Goal: Contribute content: Contribute content

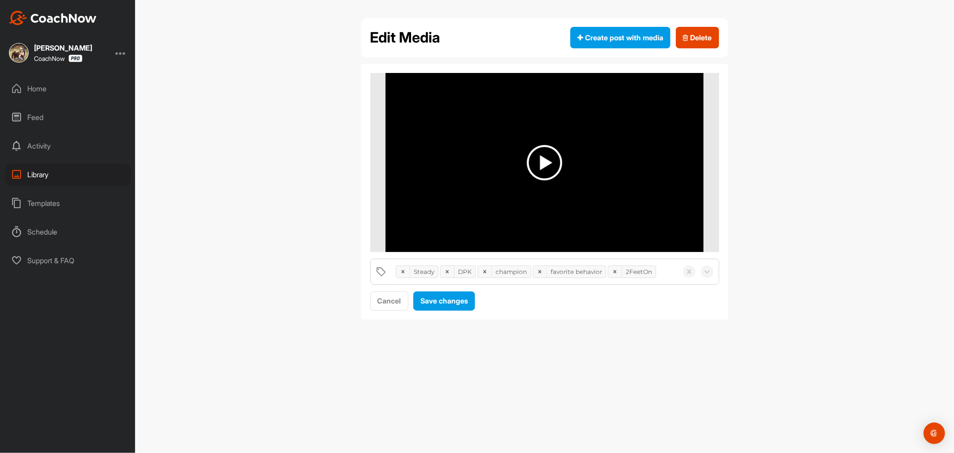
click at [41, 87] on div "Home" at bounding box center [68, 88] width 126 height 22
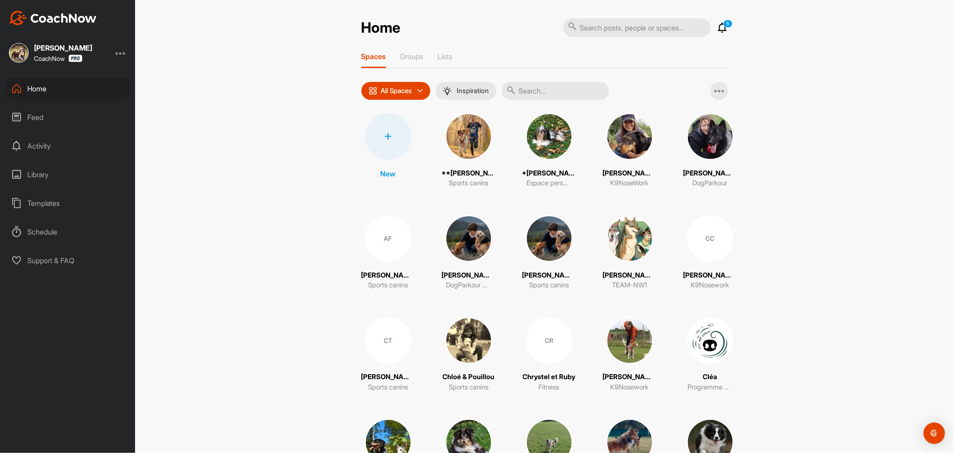
click at [40, 173] on div "Library" at bounding box center [68, 174] width 126 height 22
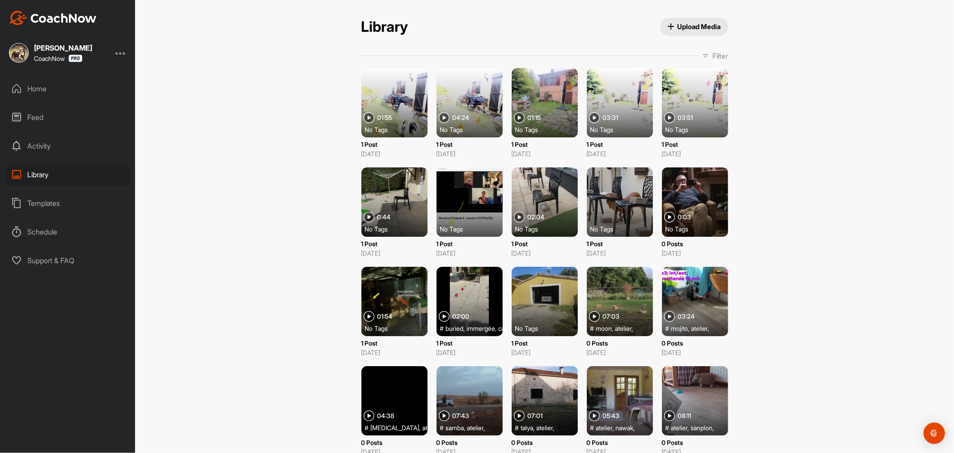
click at [722, 53] on p "Filter" at bounding box center [720, 56] width 15 height 11
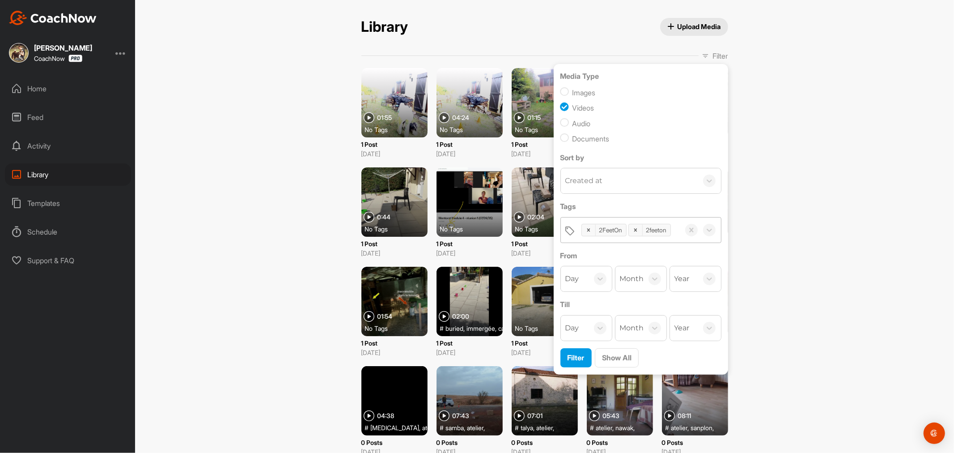
click at [613, 243] on div "2FeetOn 2feeton" at bounding box center [628, 229] width 103 height 25
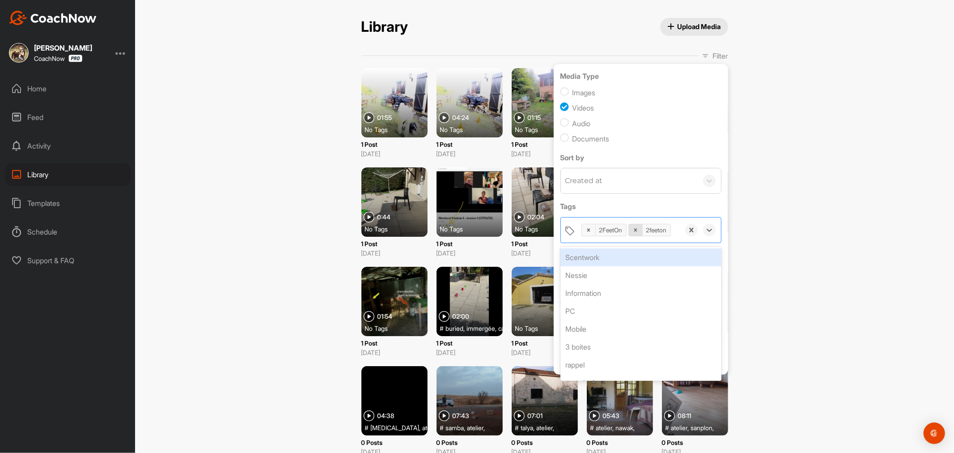
click at [633, 227] on icon at bounding box center [636, 230] width 6 height 6
click at [586, 227] on icon at bounding box center [589, 230] width 6 height 6
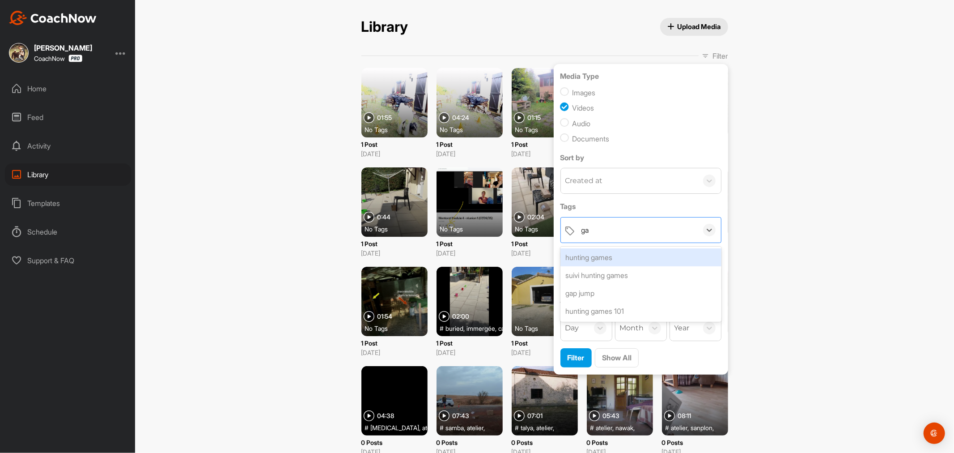
type input "g"
type input "contourn"
click at [616, 258] on div "contournement" at bounding box center [641, 257] width 161 height 18
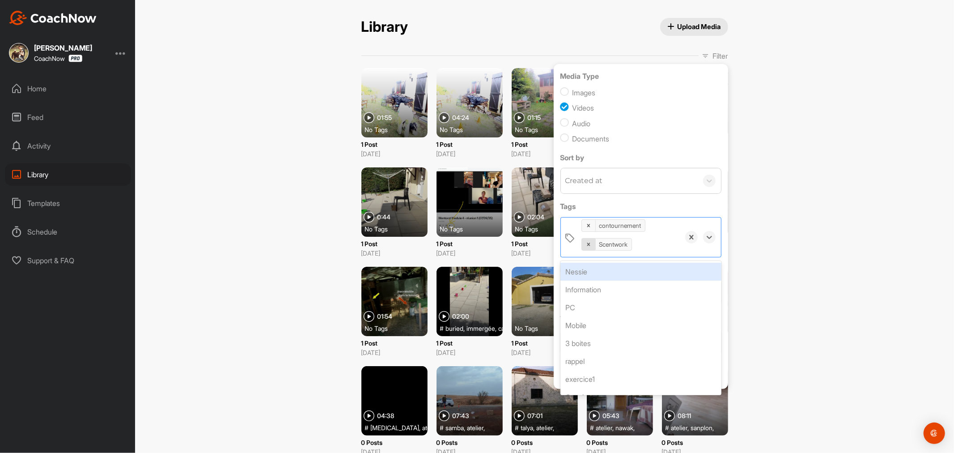
click at [587, 244] on icon at bounding box center [588, 244] width 3 height 3
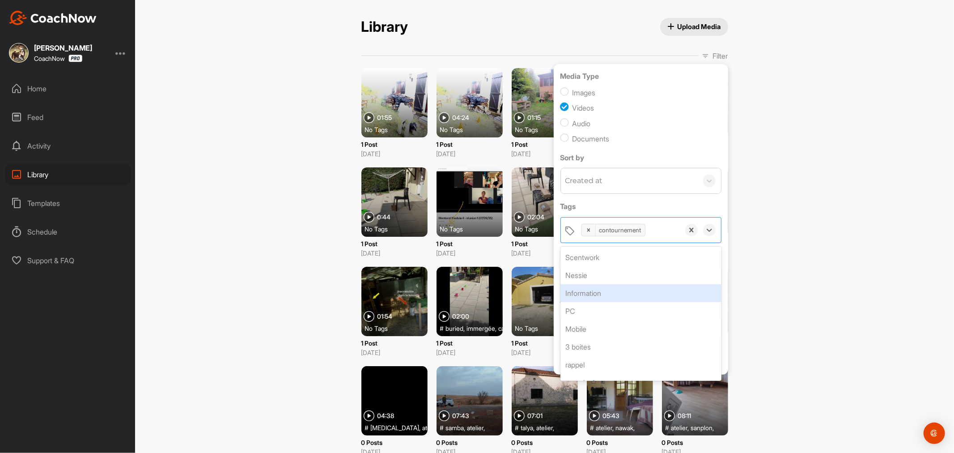
click at [749, 287] on div "Library Upload Media Library Upload Media Filter Media Type Images Videos Audio…" at bounding box center [544, 226] width 819 height 453
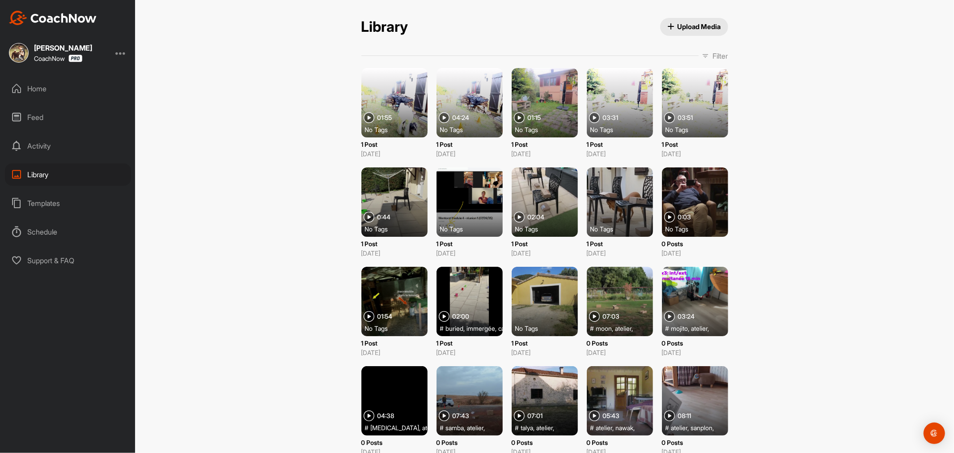
click at [713, 55] on p "Filter" at bounding box center [720, 56] width 15 height 11
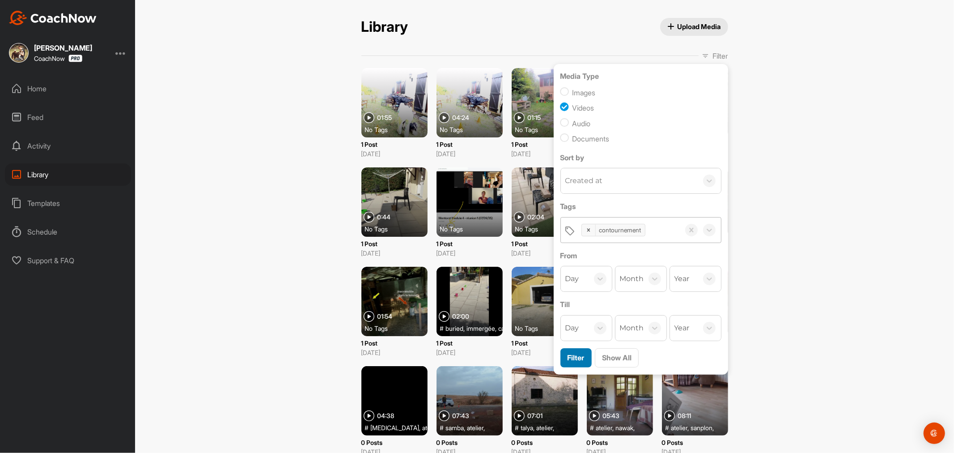
click at [571, 358] on span "Filter" at bounding box center [576, 357] width 17 height 9
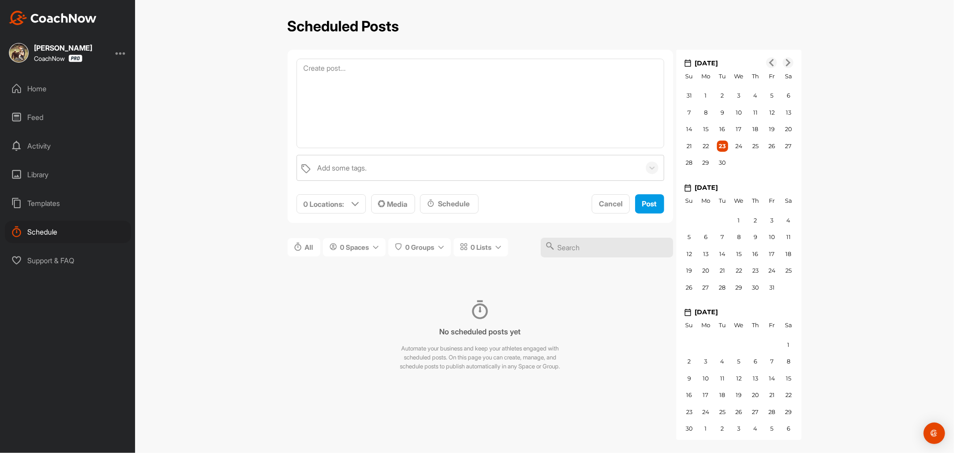
click at [37, 172] on div "Library" at bounding box center [68, 174] width 126 height 22
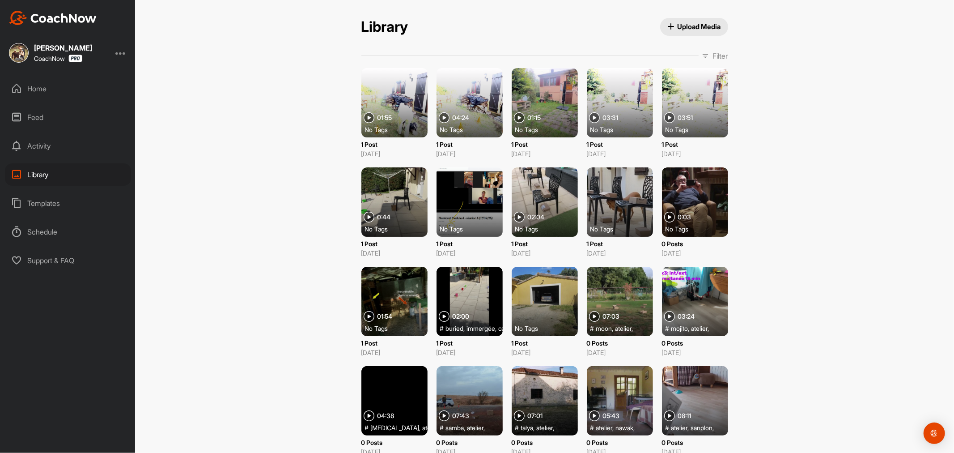
click at [678, 23] on span "Upload Media" at bounding box center [695, 26] width 54 height 9
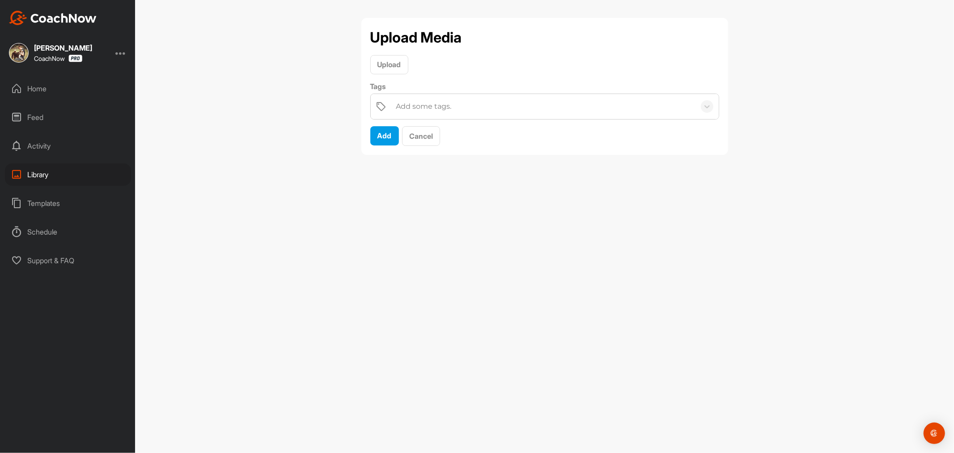
click at [464, 103] on div "Add some tags." at bounding box center [544, 106] width 304 height 25
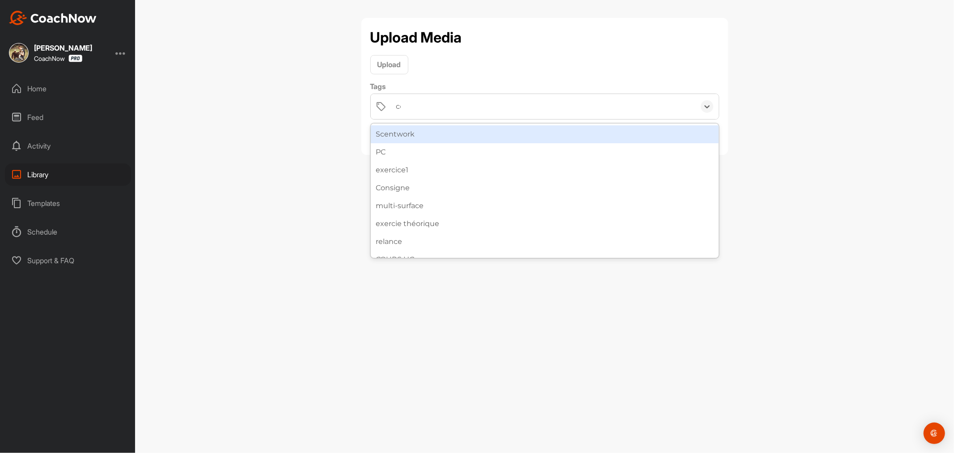
type input "con"
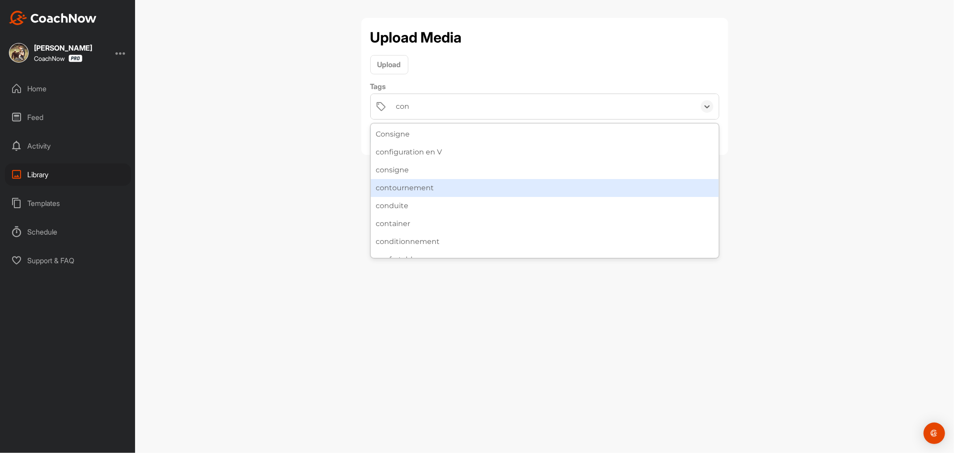
click at [427, 185] on div "contournement" at bounding box center [545, 188] width 348 height 18
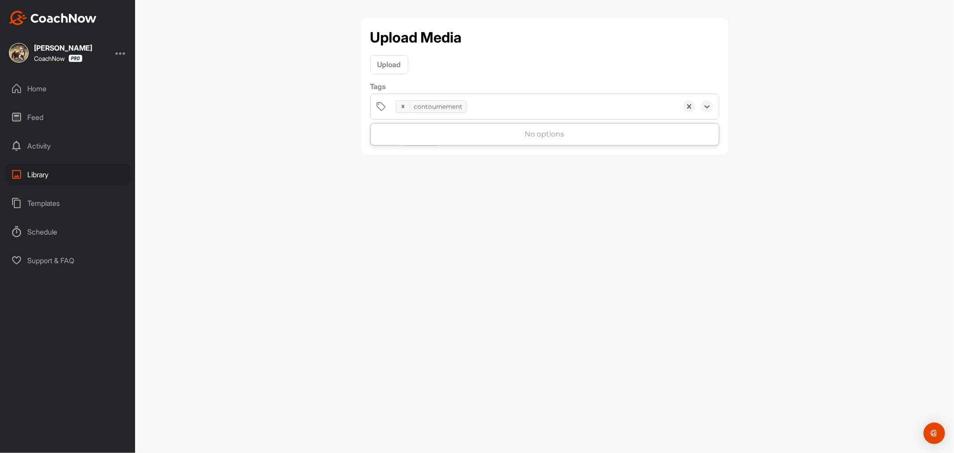
click at [528, 108] on div "contournement" at bounding box center [535, 106] width 286 height 25
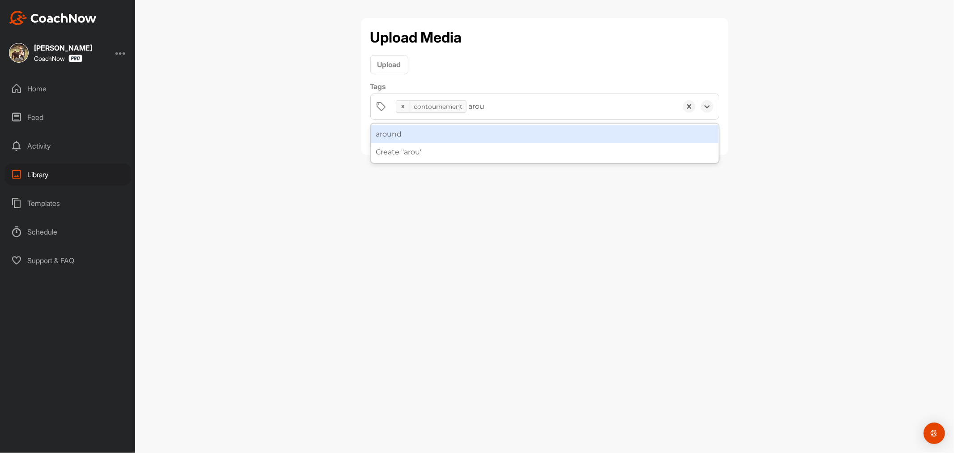
type input "around"
click at [524, 136] on div "around" at bounding box center [545, 134] width 348 height 18
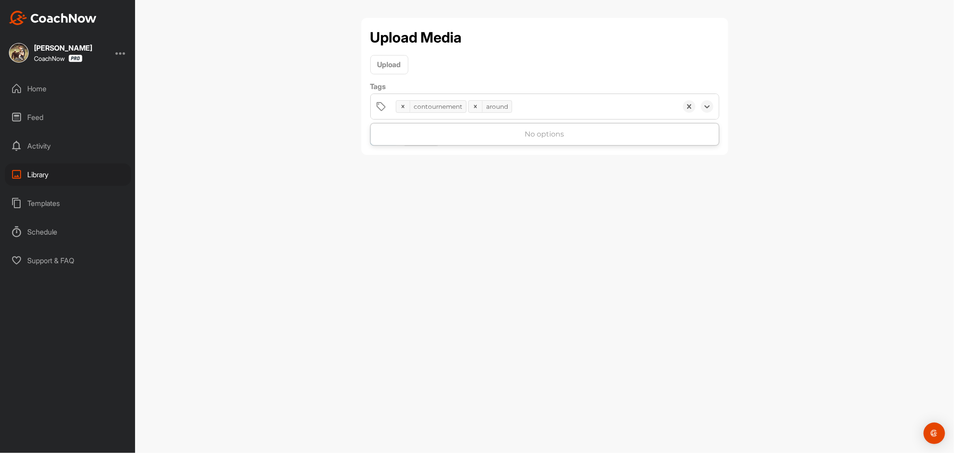
click at [548, 110] on div "contournement around" at bounding box center [535, 106] width 286 height 25
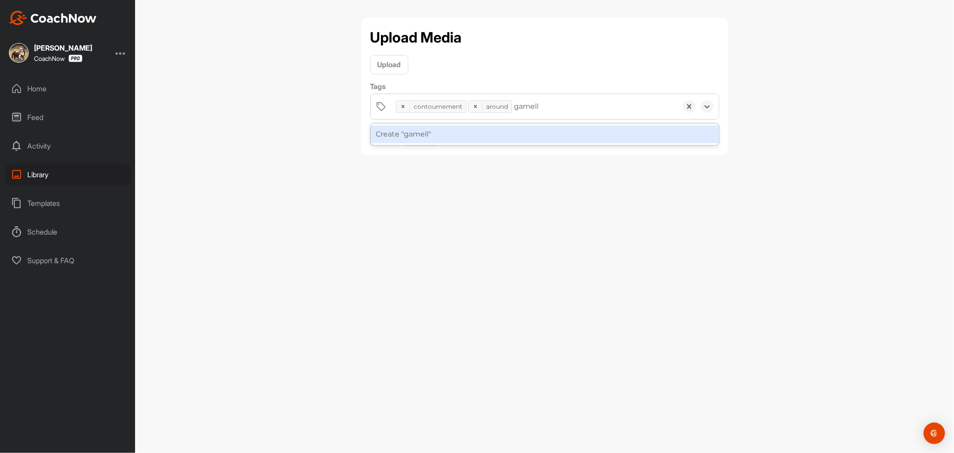
type input "gamelle"
click at [533, 136] on div "Create "gamelle"" at bounding box center [545, 134] width 348 height 18
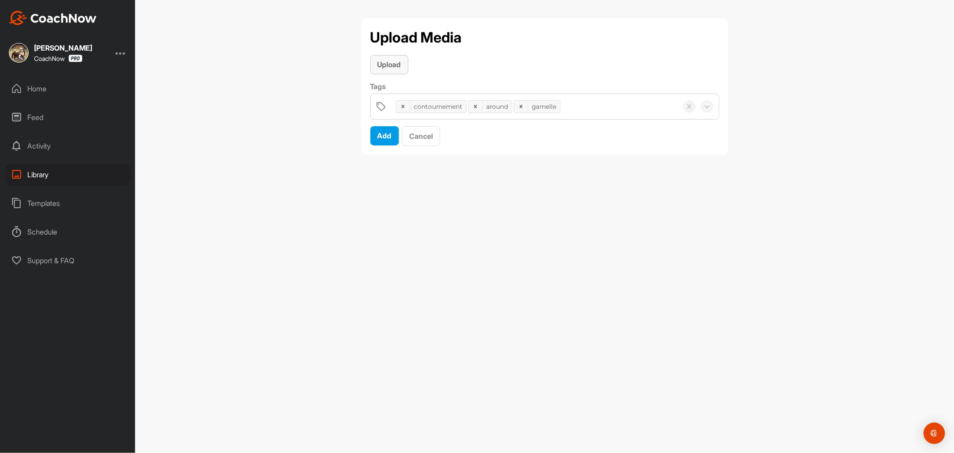
click at [397, 65] on span "Upload" at bounding box center [390, 64] width 24 height 9
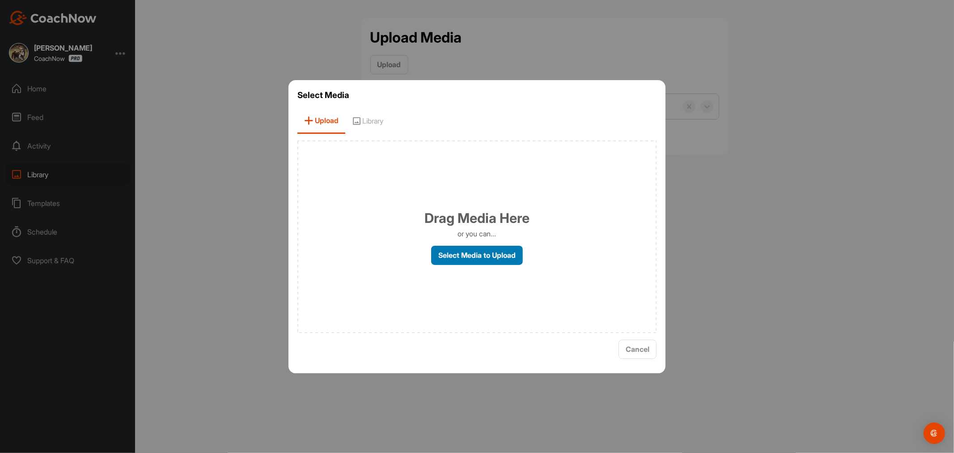
click at [480, 252] on label "Select Media to Upload" at bounding box center [477, 255] width 92 height 19
click at [0, 0] on input "Select Media to Upload" at bounding box center [0, 0] width 0 height 0
click at [444, 249] on label "Select Media to Upload" at bounding box center [477, 255] width 92 height 19
click at [0, 0] on input "Select Media to Upload" at bounding box center [0, 0] width 0 height 0
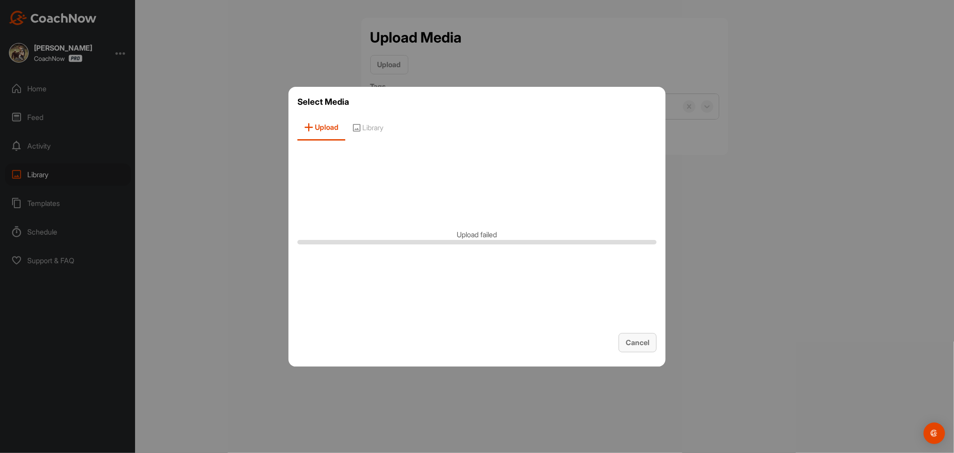
click at [648, 343] on span "Cancel" at bounding box center [638, 342] width 24 height 9
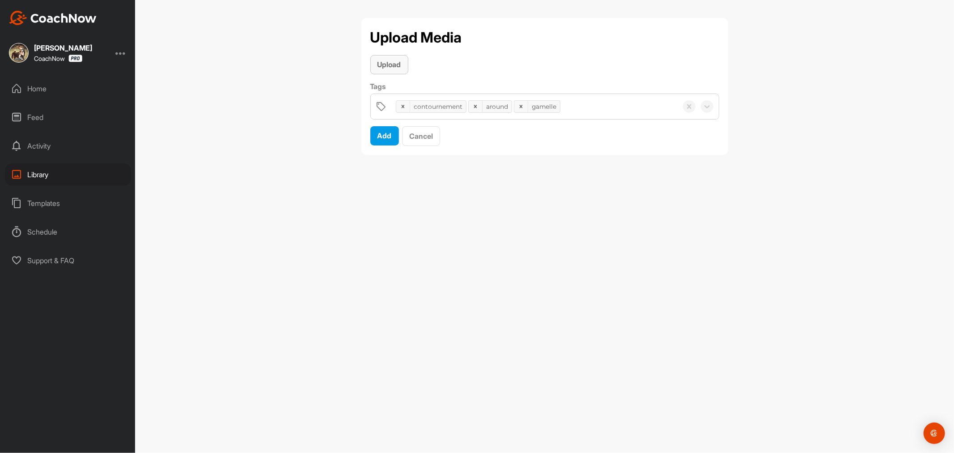
click at [392, 68] on span "Upload" at bounding box center [390, 64] width 24 height 9
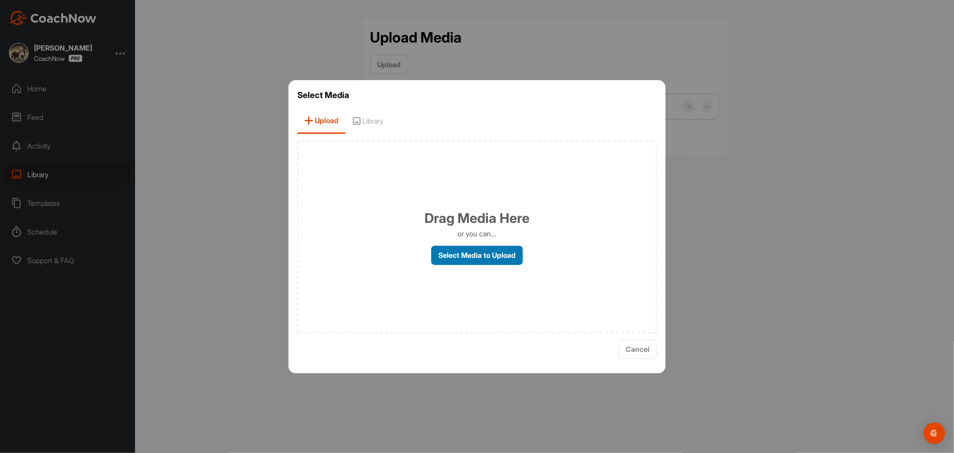
click at [475, 256] on label "Select Media to Upload" at bounding box center [477, 255] width 92 height 19
click at [0, 0] on input "Select Media to Upload" at bounding box center [0, 0] width 0 height 0
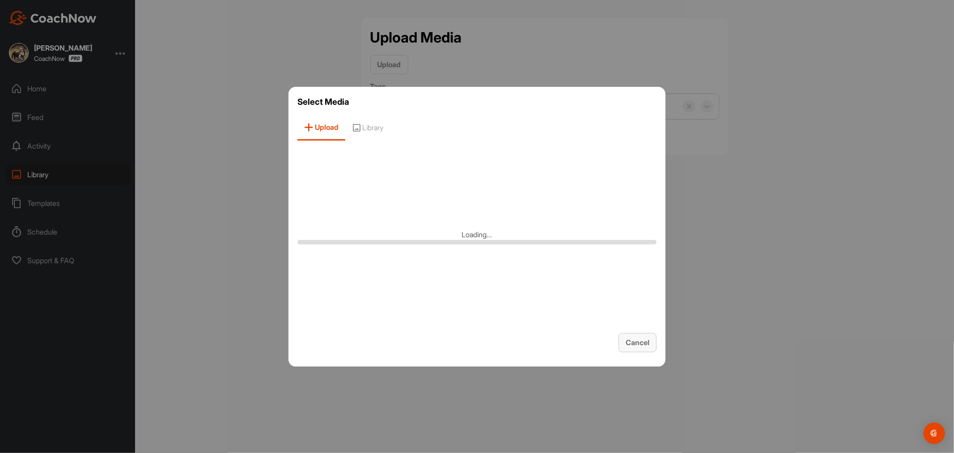
click at [639, 343] on span "Cancel" at bounding box center [638, 342] width 24 height 9
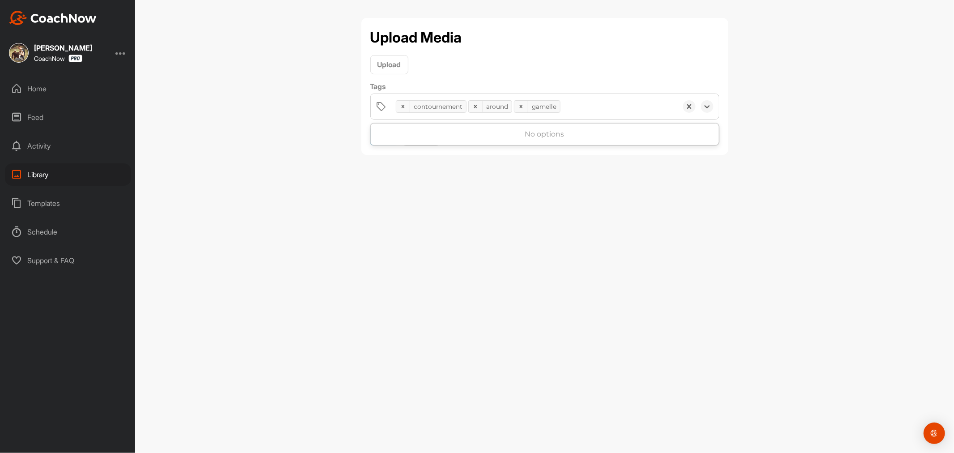
drag, startPoint x: 588, startPoint y: 110, endPoint x: 383, endPoint y: 113, distance: 205.4
click at [383, 113] on div "contournement around gamelle" at bounding box center [545, 106] width 348 height 25
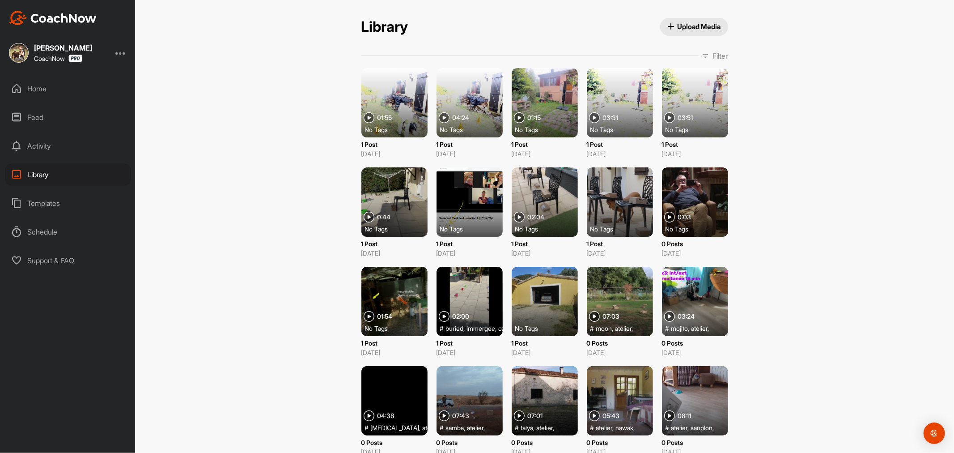
click at [694, 25] on span "Upload Media" at bounding box center [695, 26] width 54 height 9
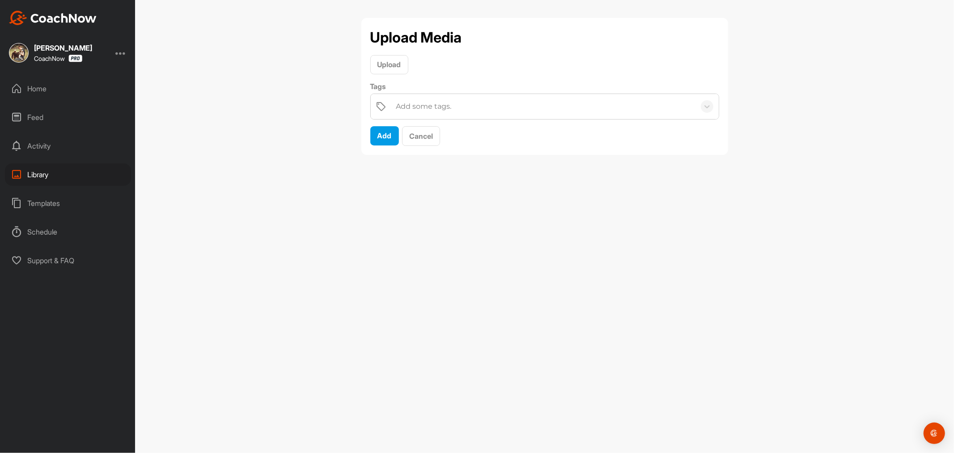
click at [406, 104] on div "Add some tags." at bounding box center [423, 106] width 55 height 11
click at [398, 63] on span "Upload" at bounding box center [390, 64] width 24 height 9
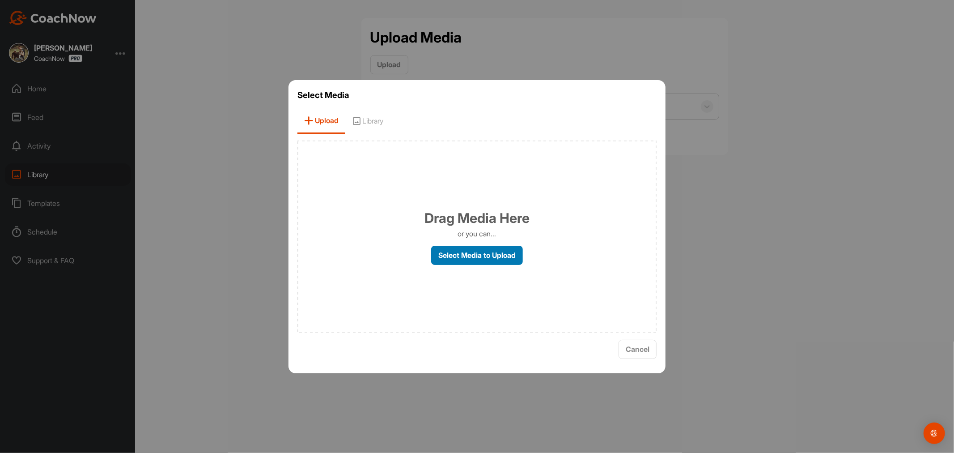
click at [463, 254] on label "Select Media to Upload" at bounding box center [477, 255] width 92 height 19
click at [0, 0] on input "Select Media to Upload" at bounding box center [0, 0] width 0 height 0
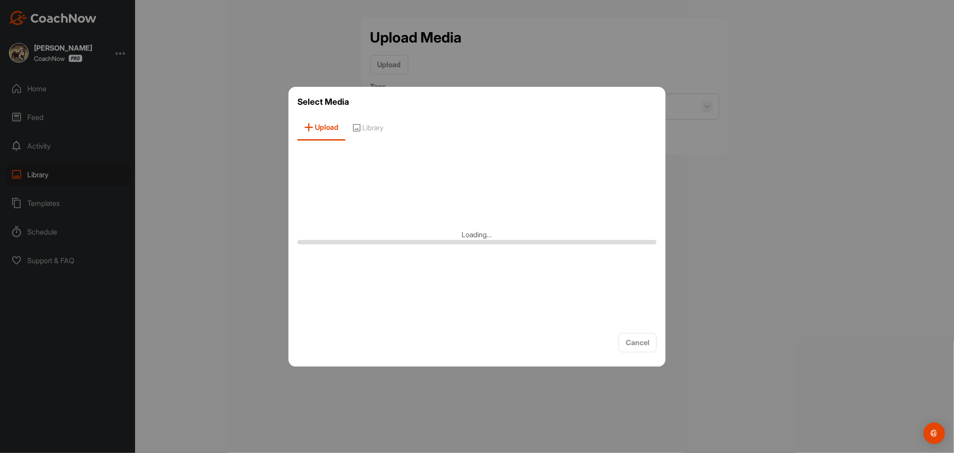
click at [525, 28] on div at bounding box center [477, 226] width 954 height 453
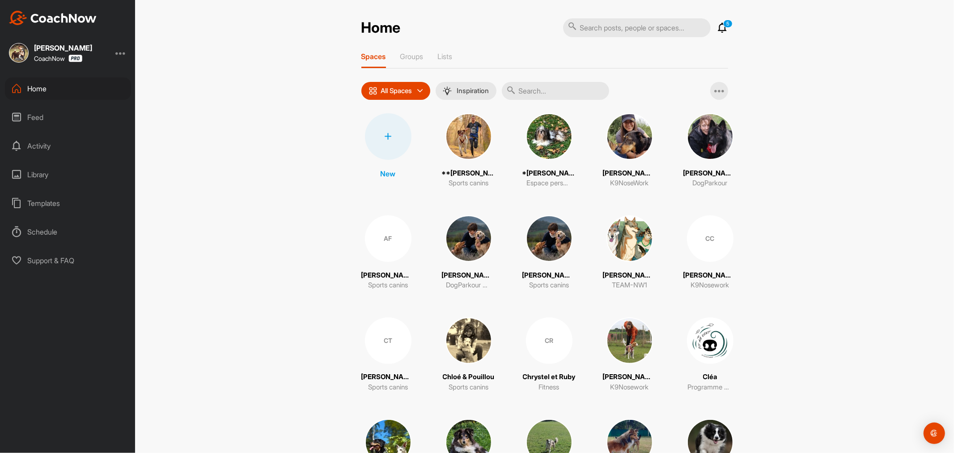
click at [465, 139] on img at bounding box center [469, 136] width 47 height 47
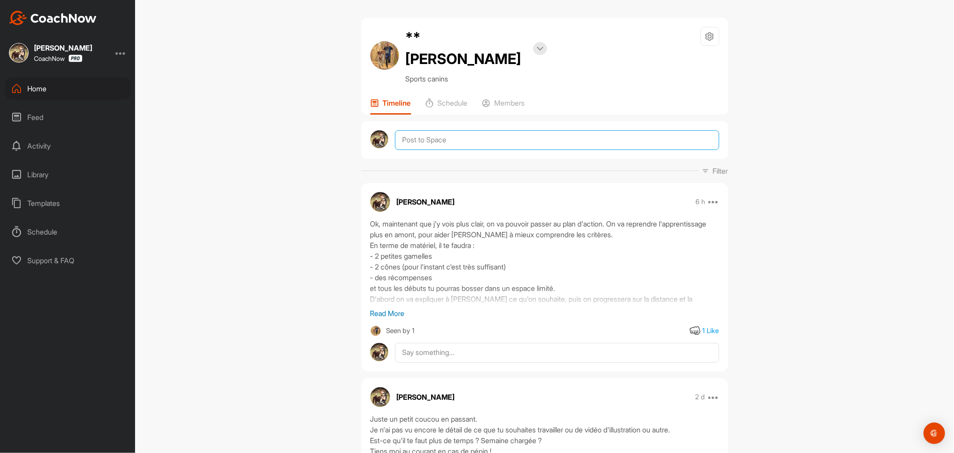
click at [492, 130] on textarea at bounding box center [557, 140] width 324 height 20
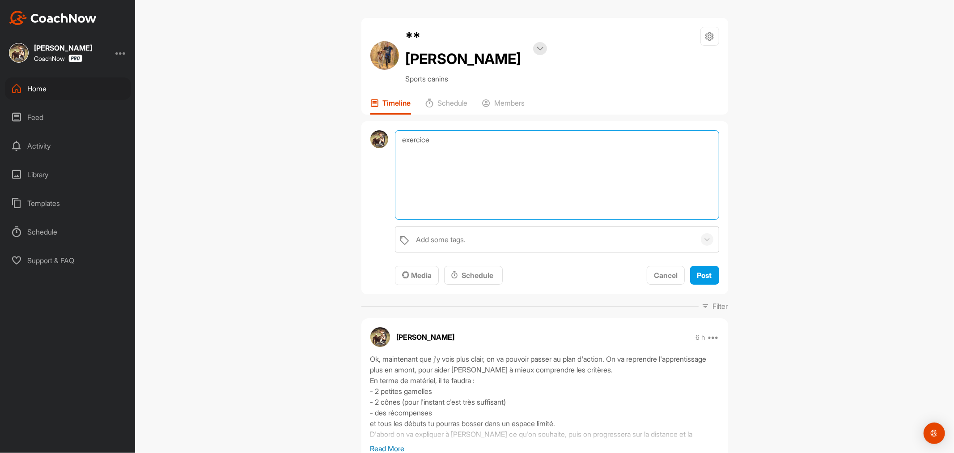
drag, startPoint x: 484, startPoint y: 119, endPoint x: 360, endPoint y: 103, distance: 124.9
click at [362, 121] on div "exercice Add some tags. To pick up a draggable item, press the space bar. While…" at bounding box center [545, 207] width 367 height 173
click at [458, 130] on textarea "Alors voici ton tou premier" at bounding box center [557, 174] width 324 height 89
click at [507, 130] on textarea "Alors voici ton tout premier" at bounding box center [557, 174] width 324 height 89
click at [442, 130] on textarea "Alors voici ton tout premier exercice." at bounding box center [557, 174] width 324 height 89
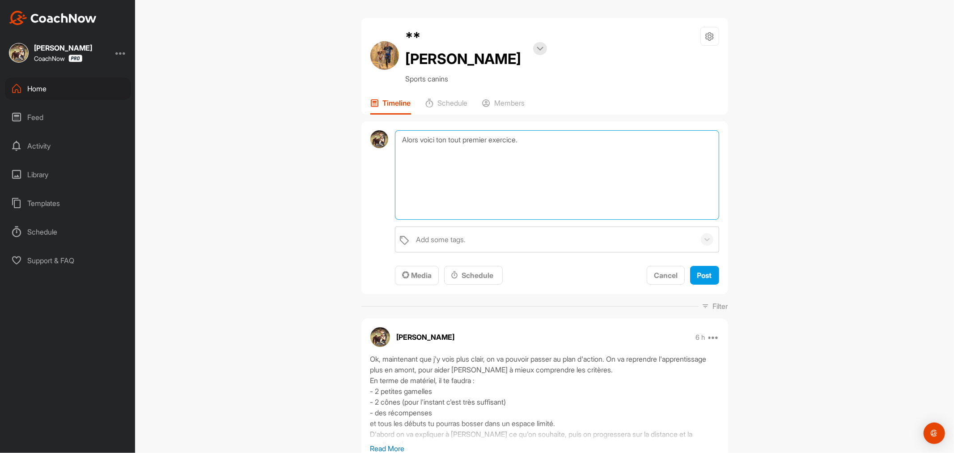
click at [442, 130] on textarea "Alors voici ton tout premier exercice." at bounding box center [557, 174] width 324 height 89
drag, startPoint x: 479, startPoint y: 118, endPoint x: 521, endPoint y: 115, distance: 42.1
click at [521, 130] on textarea "Alors voici les premiers tout premier exercice." at bounding box center [557, 174] width 324 height 89
click at [507, 130] on textarea "Alors voici les premiers exercice." at bounding box center [557, 174] width 324 height 89
click at [533, 130] on textarea "Alors voici les premiers exercice1." at bounding box center [557, 174] width 324 height 89
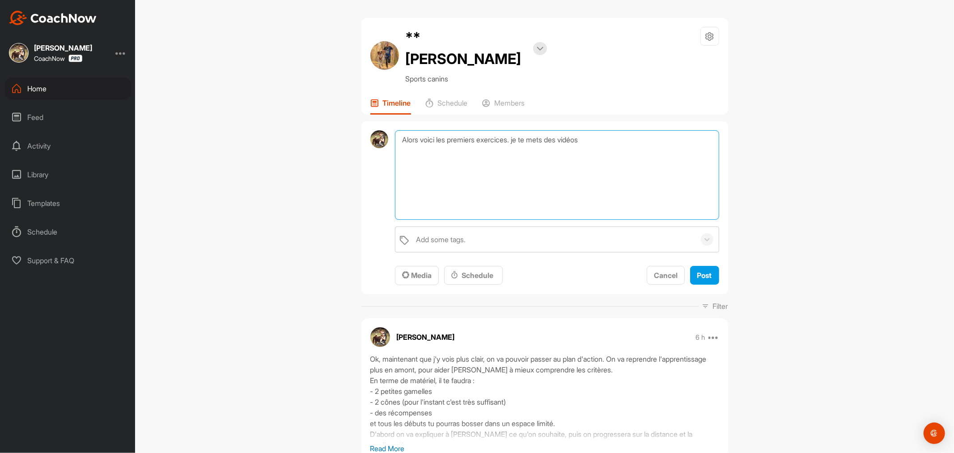
drag, startPoint x: 513, startPoint y: 117, endPoint x: 518, endPoint y: 117, distance: 4.9
click at [518, 130] on textarea "Alors voici les premiers exercices. je te mets des vidéos" at bounding box center [557, 174] width 324 height 89
click at [607, 130] on textarea "Alors voici les premiers exercices. Je te mets des vidéos" at bounding box center [557, 174] width 324 height 89
paste textarea "Placez deux récipients au sol, espacés devant vous (un à droite, l’autre à gauc…"
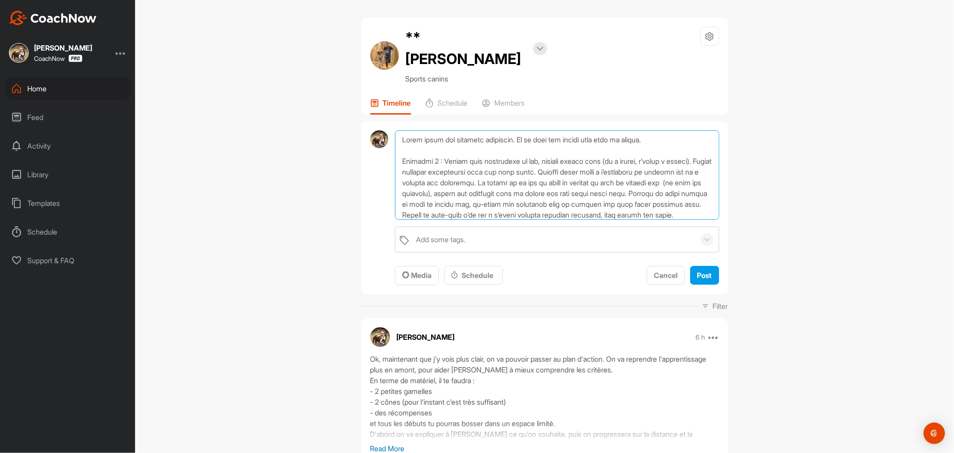
click at [460, 137] on textarea at bounding box center [557, 174] width 324 height 89
click at [441, 150] on textarea at bounding box center [557, 174] width 324 height 89
click at [628, 150] on textarea at bounding box center [557, 174] width 324 height 89
click at [448, 148] on textarea at bounding box center [557, 174] width 324 height 89
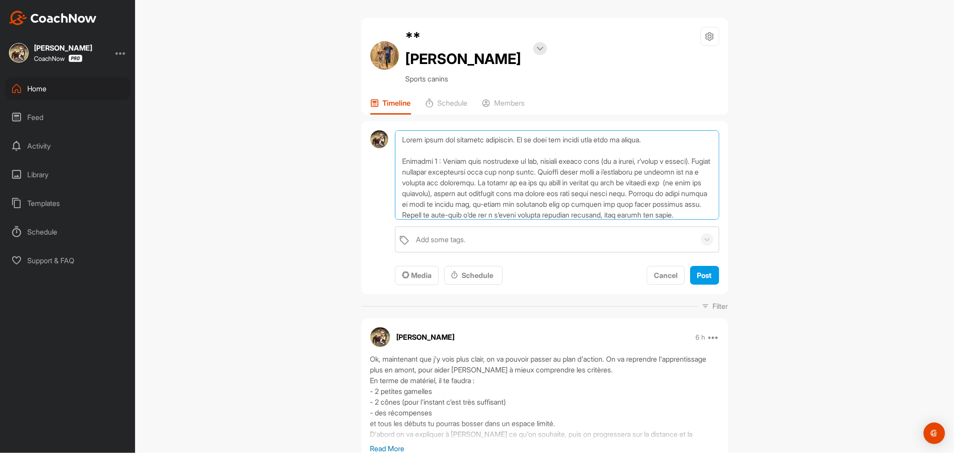
click at [447, 149] on textarea at bounding box center [557, 174] width 324 height 89
click at [452, 151] on textarea at bounding box center [557, 174] width 324 height 89
click at [503, 164] on textarea at bounding box center [557, 174] width 324 height 89
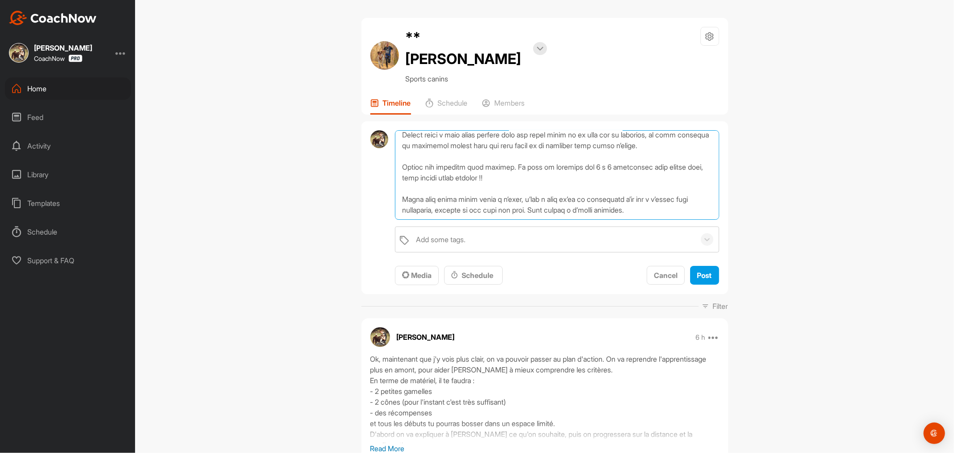
scroll to position [112, 0]
click at [671, 186] on textarea at bounding box center [557, 174] width 324 height 89
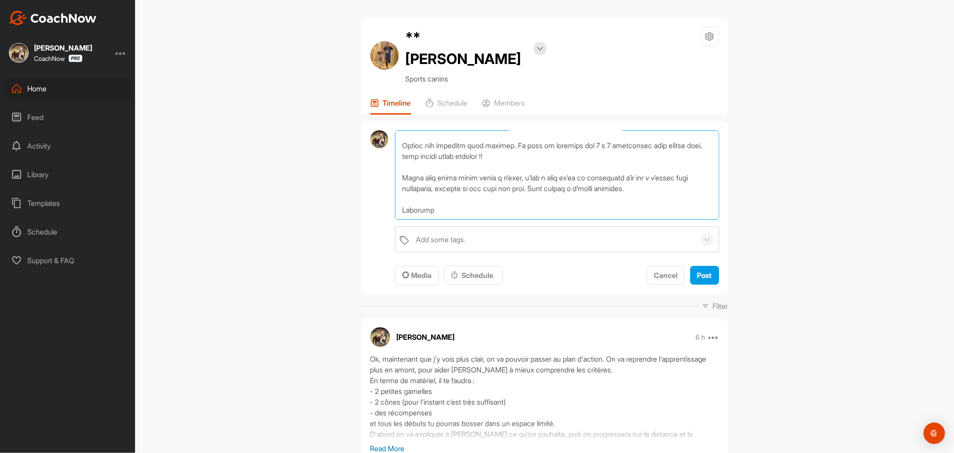
click at [666, 174] on textarea at bounding box center [557, 174] width 324 height 89
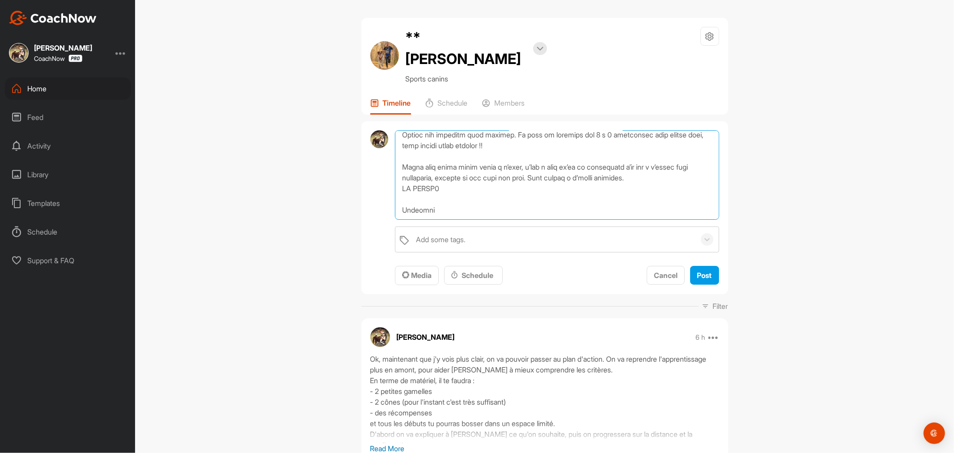
scroll to position [145, 0]
click at [491, 185] on textarea at bounding box center [557, 174] width 324 height 89
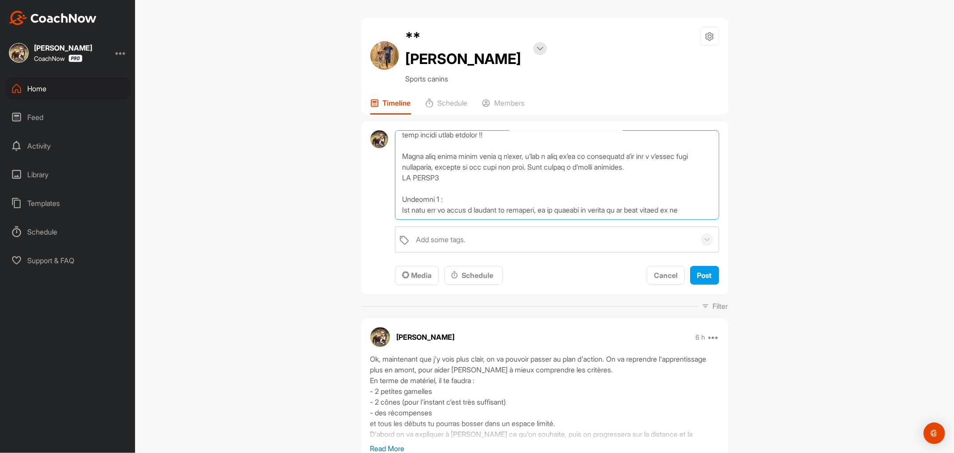
scroll to position [161, 0]
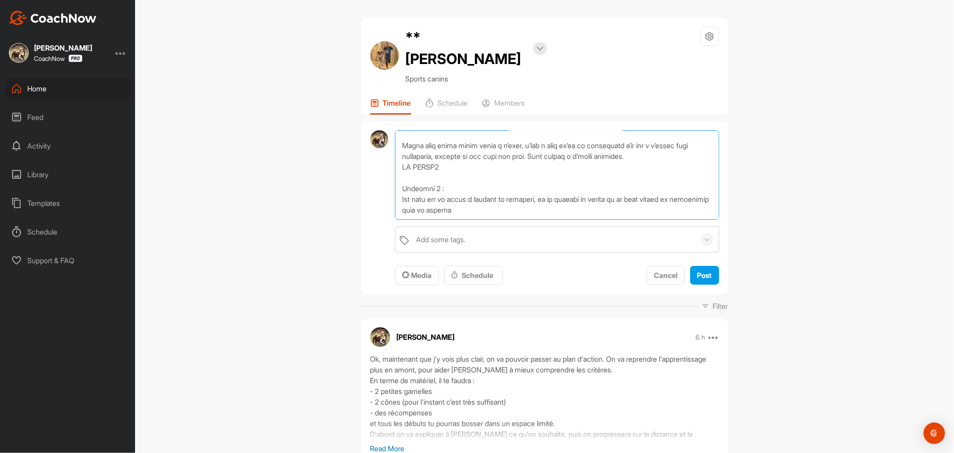
click at [554, 194] on textarea at bounding box center [557, 174] width 324 height 89
click at [575, 182] on textarea at bounding box center [557, 174] width 324 height 89
click at [575, 181] on textarea at bounding box center [557, 174] width 324 height 89
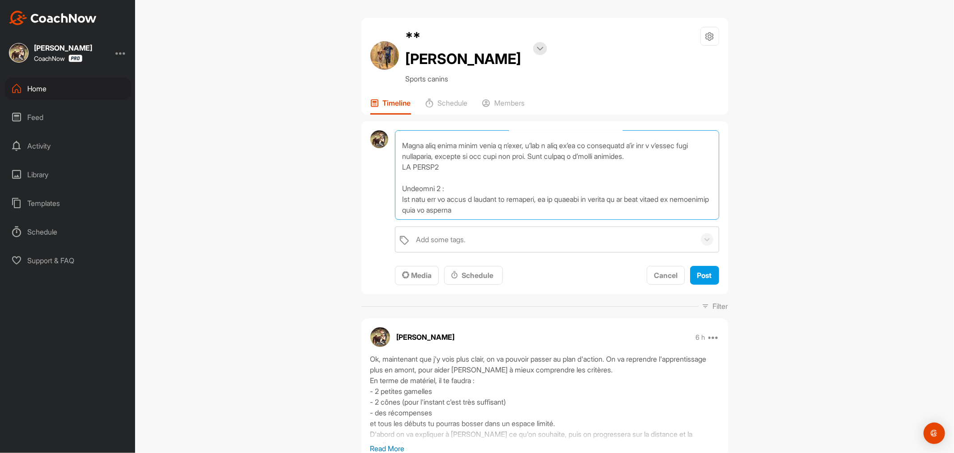
click at [572, 182] on textarea at bounding box center [557, 174] width 324 height 89
click at [567, 193] on textarea at bounding box center [557, 174] width 324 height 89
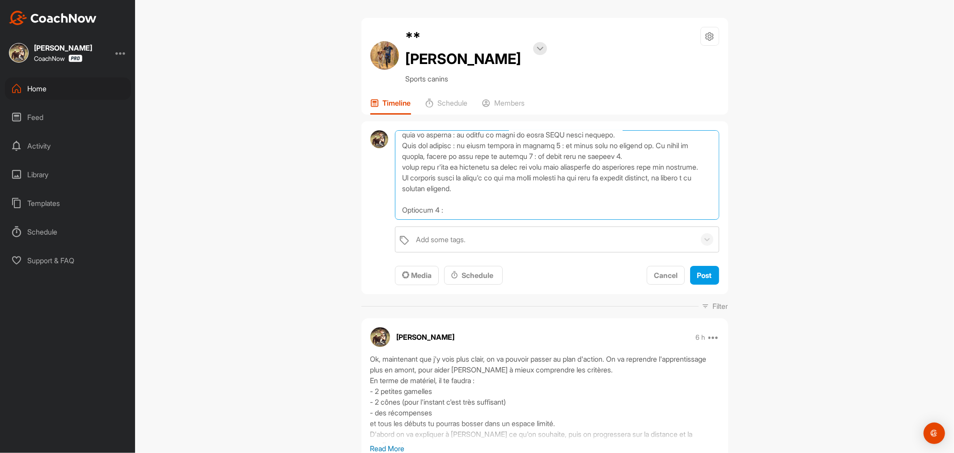
scroll to position [258, 0]
click at [552, 159] on textarea at bounding box center [557, 174] width 324 height 89
click at [485, 186] on textarea at bounding box center [557, 174] width 324 height 89
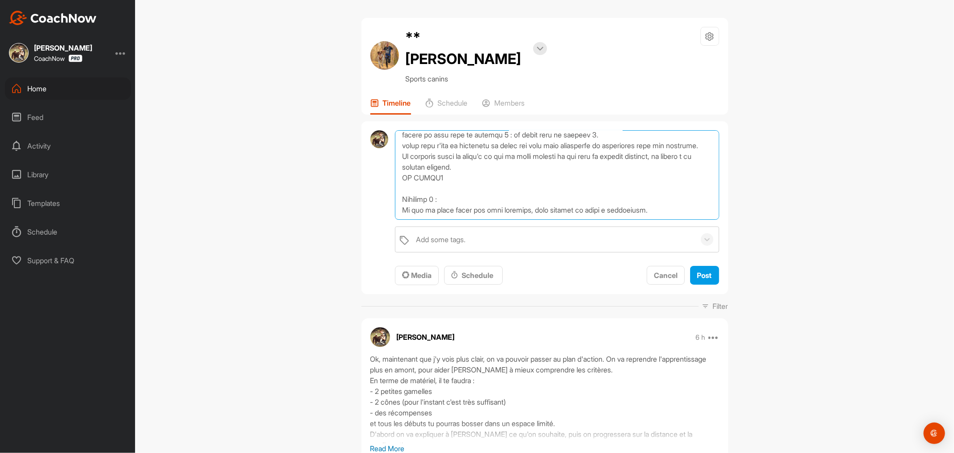
scroll to position [279, 0]
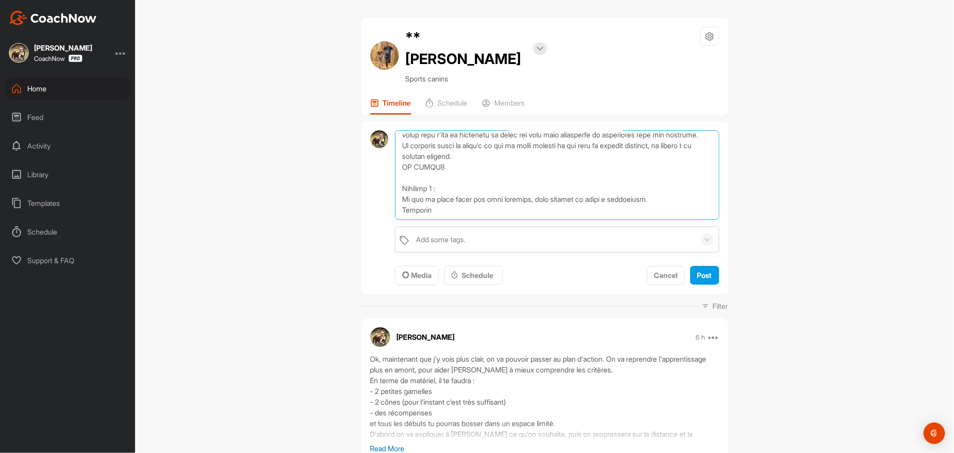
drag, startPoint x: 400, startPoint y: 182, endPoint x: 443, endPoint y: 190, distance: 44.2
click at [443, 190] on textarea at bounding box center [557, 174] width 324 height 89
paste textarea "Choisissez un objet. Un cône, une chaise, un seau… bref quelque chose à contour…"
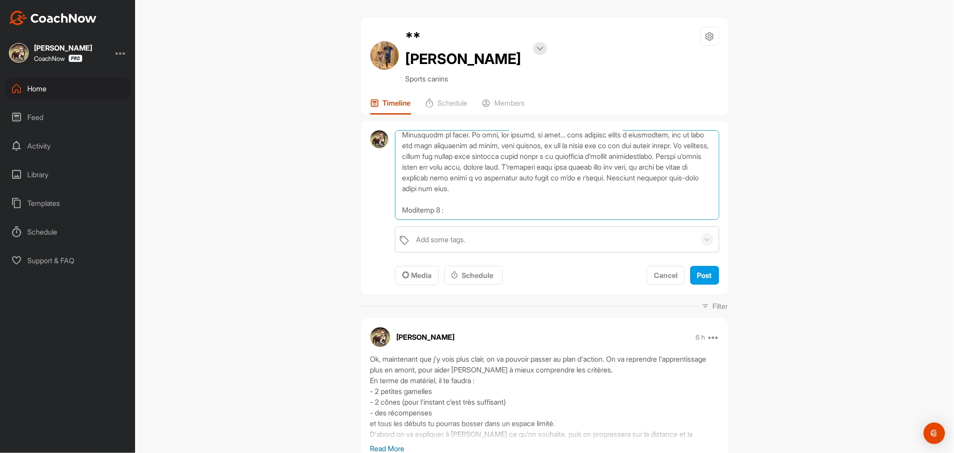
scroll to position [354, 0]
paste textarea "Avancez très légèrement l’objet vers l’avant, tel qu’il forme un début de trian…"
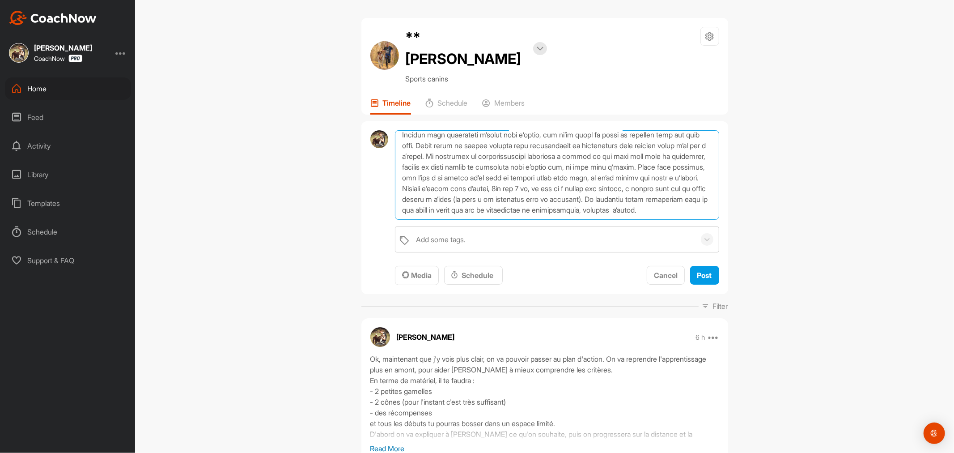
scroll to position [462, 0]
click at [530, 173] on textarea at bounding box center [557, 174] width 324 height 89
click at [528, 176] on textarea at bounding box center [557, 174] width 324 height 89
click at [519, 192] on textarea at bounding box center [557, 174] width 324 height 89
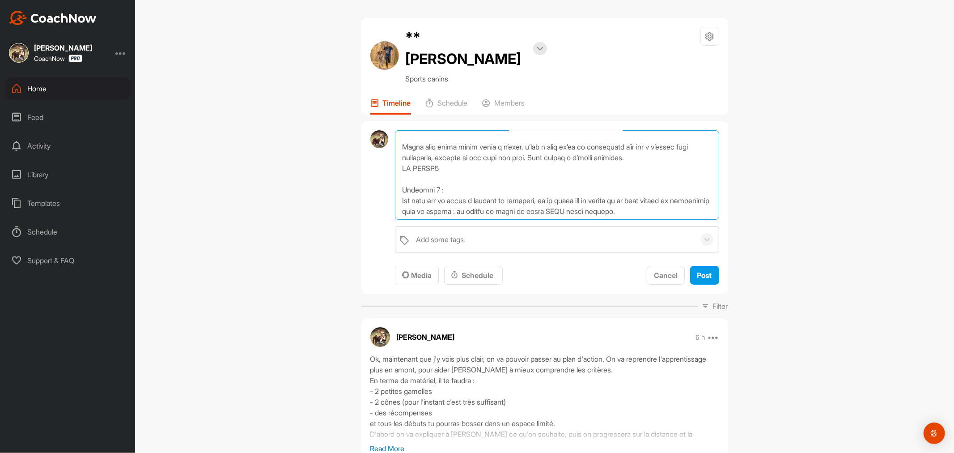
scroll to position [149, 0]
drag, startPoint x: 452, startPoint y: 112, endPoint x: 386, endPoint y: 159, distance: 80.9
click at [386, 159] on div "Add some tags. To pick up a draggable item, press the space bar. While dragging…" at bounding box center [545, 207] width 367 height 173
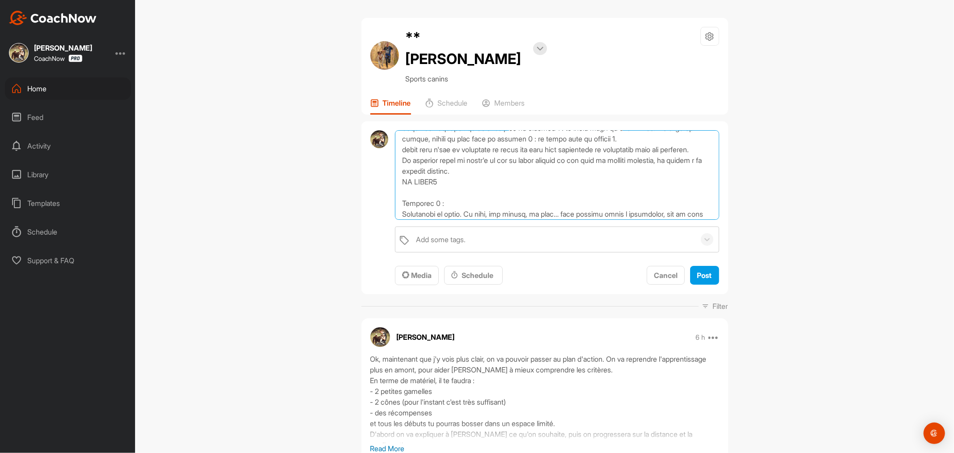
scroll to position [248, 0]
drag, startPoint x: 443, startPoint y: 180, endPoint x: 394, endPoint y: 182, distance: 48.8
click at [395, 182] on textarea at bounding box center [557, 174] width 324 height 89
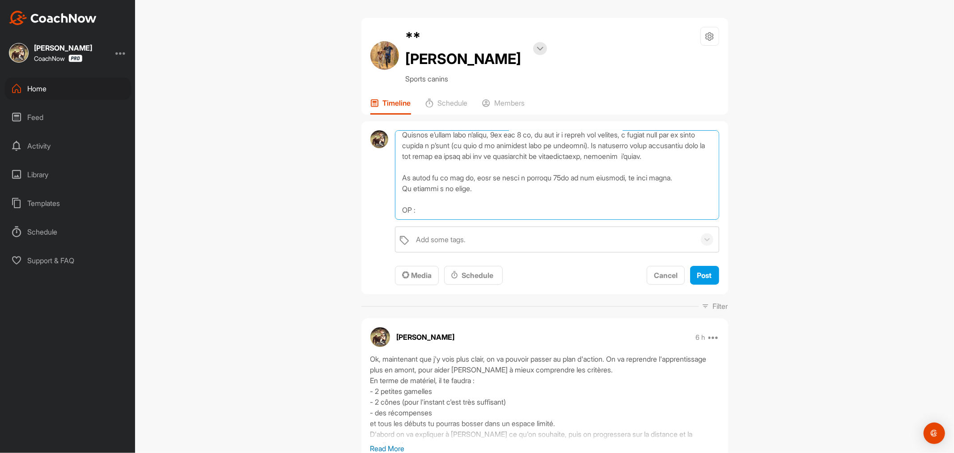
scroll to position [499, 0]
click at [420, 187] on textarea at bounding box center [557, 174] width 324 height 89
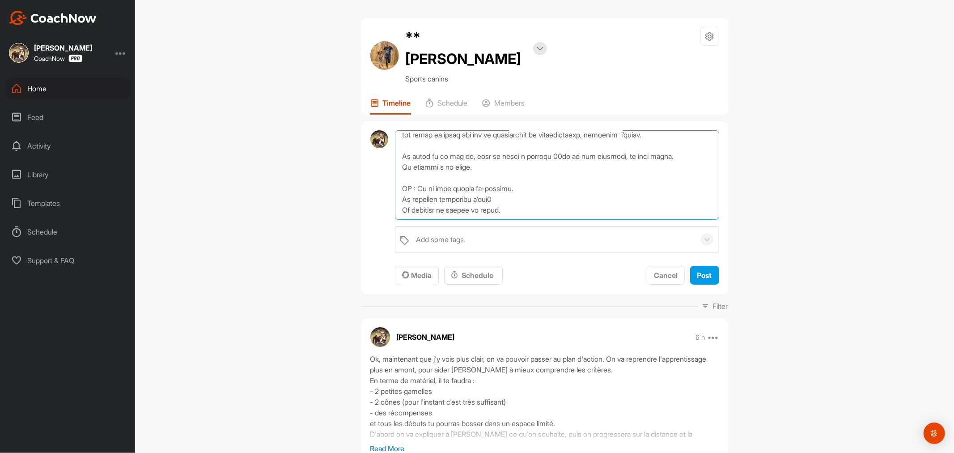
scroll to position [526, 0]
click at [520, 140] on textarea at bounding box center [557, 174] width 324 height 89
click at [602, 163] on textarea at bounding box center [557, 174] width 324 height 89
click at [534, 162] on textarea at bounding box center [557, 174] width 324 height 89
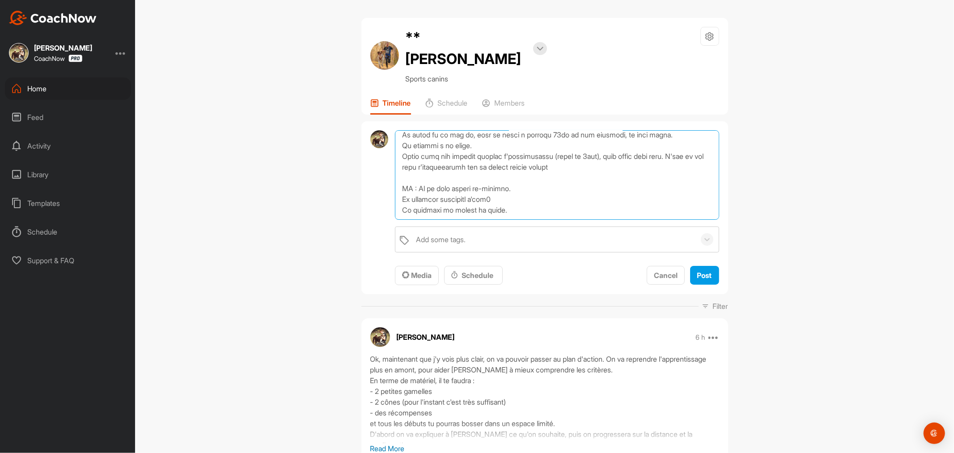
scroll to position [553, 0]
click at [529, 177] on textarea at bounding box center [557, 174] width 324 height 89
click at [445, 165] on textarea at bounding box center [557, 174] width 324 height 89
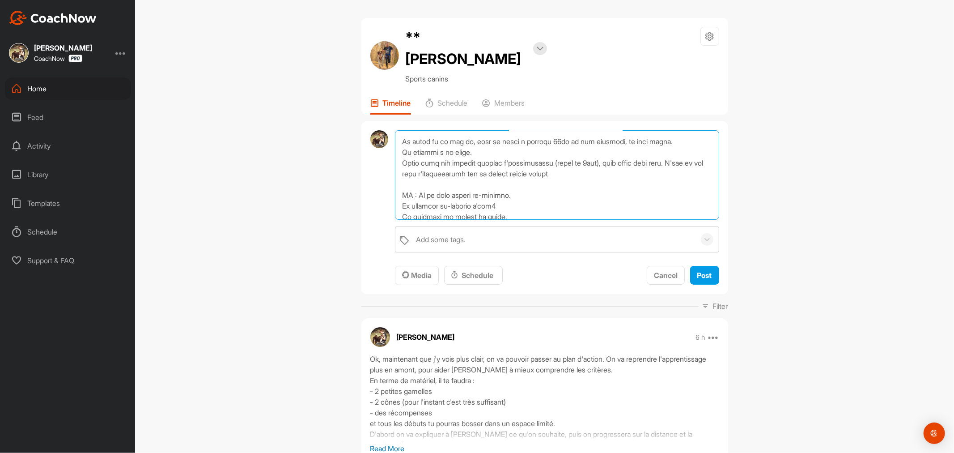
click at [469, 164] on textarea at bounding box center [557, 174] width 324 height 89
click at [552, 171] on textarea at bounding box center [557, 174] width 324 height 89
click at [520, 162] on textarea at bounding box center [557, 174] width 324 height 89
click at [561, 171] on textarea at bounding box center [557, 174] width 324 height 89
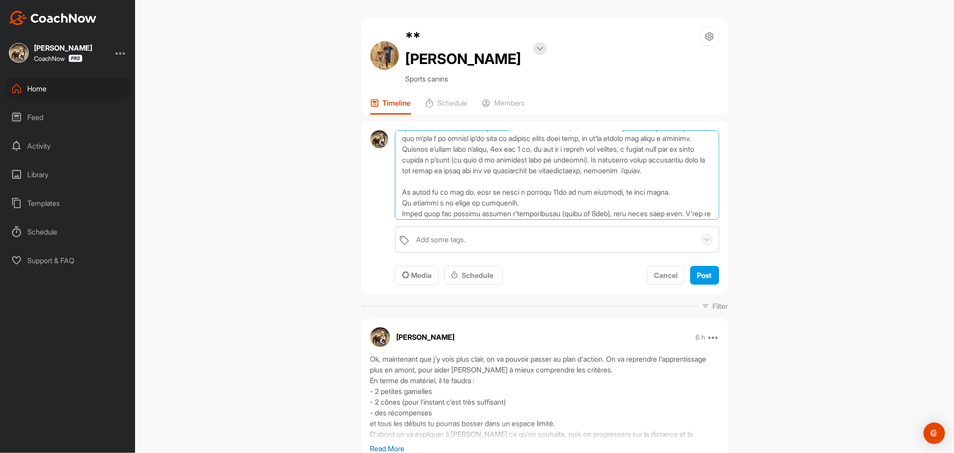
scroll to position [553, 0]
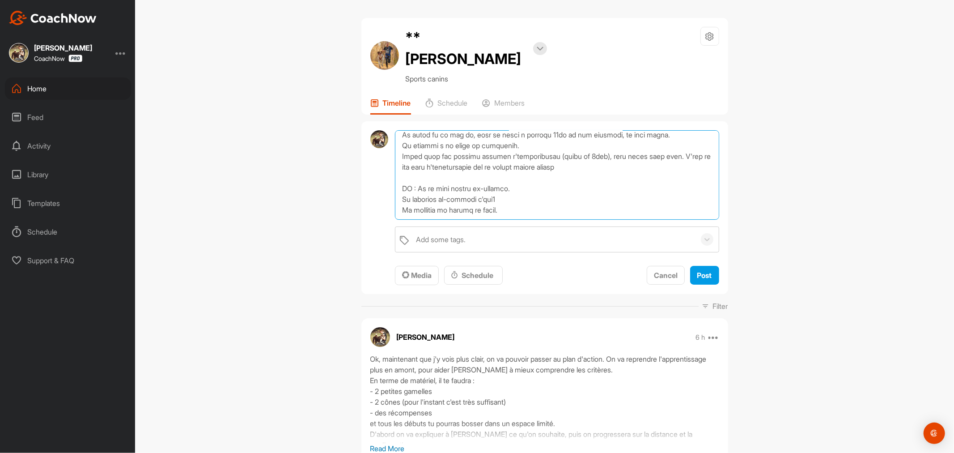
drag, startPoint x: 477, startPoint y: 156, endPoint x: 527, endPoint y: 154, distance: 49.3
click at [527, 154] on textarea at bounding box center [557, 174] width 324 height 89
click at [479, 155] on textarea at bounding box center [557, 174] width 324 height 89
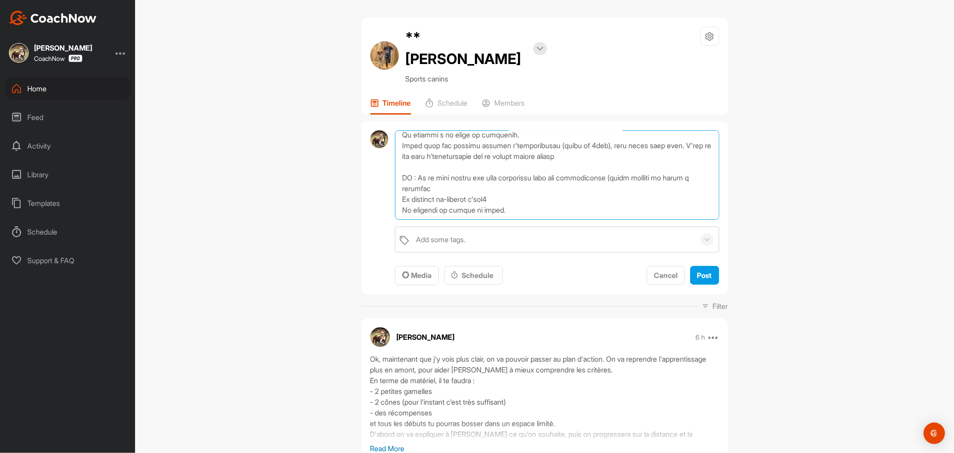
click at [415, 166] on textarea at bounding box center [557, 174] width 324 height 89
click at [413, 167] on textarea at bounding box center [557, 174] width 324 height 89
click at [611, 131] on textarea at bounding box center [557, 174] width 324 height 89
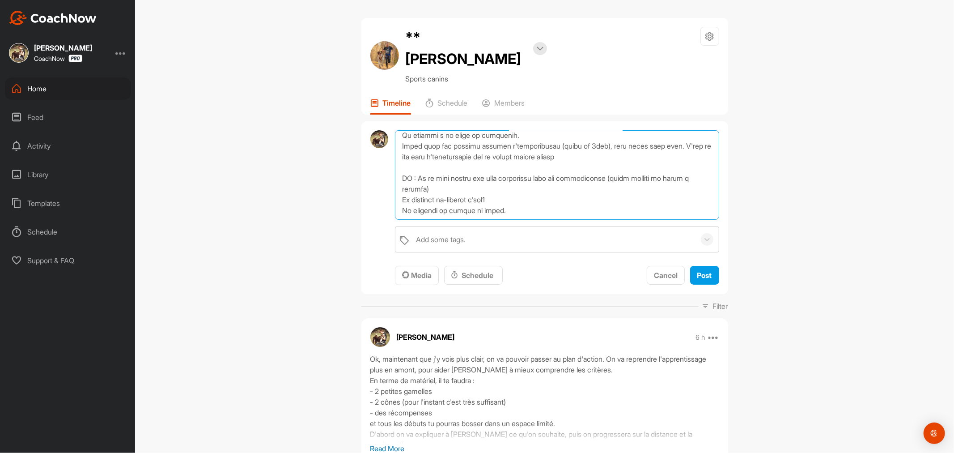
scroll to position [503, 0]
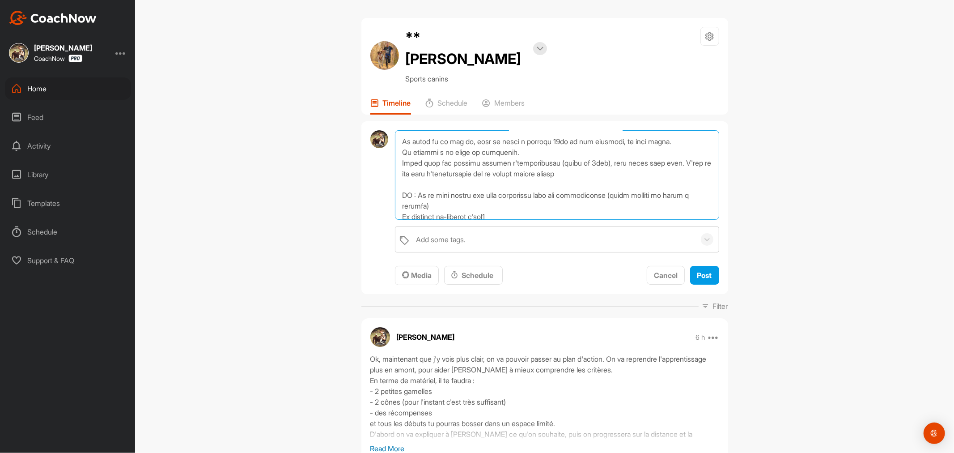
click at [545, 138] on textarea at bounding box center [557, 174] width 324 height 89
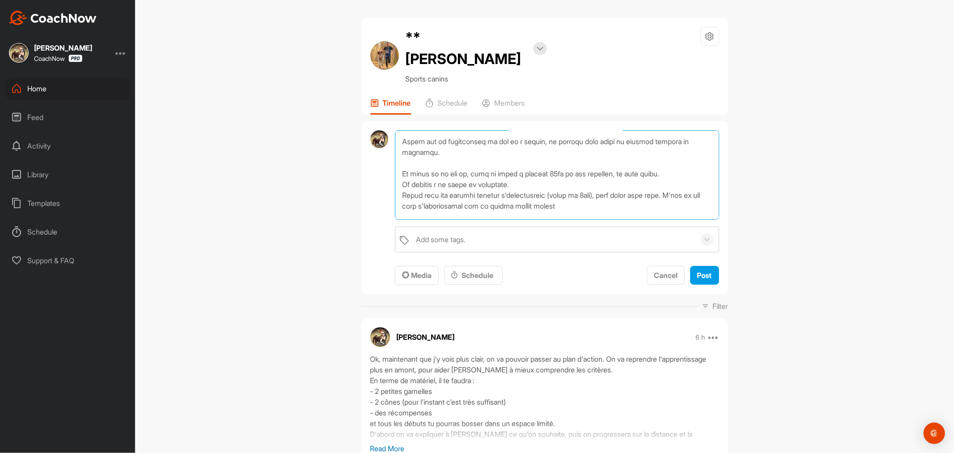
click at [400, 184] on textarea at bounding box center [557, 174] width 324 height 89
drag, startPoint x: 450, startPoint y: 182, endPoint x: 486, endPoint y: 184, distance: 36.7
click at [486, 184] on textarea at bounding box center [557, 174] width 324 height 89
drag, startPoint x: 612, startPoint y: 183, endPoint x: 663, endPoint y: 183, distance: 51.0
click at [663, 183] on textarea at bounding box center [557, 174] width 324 height 89
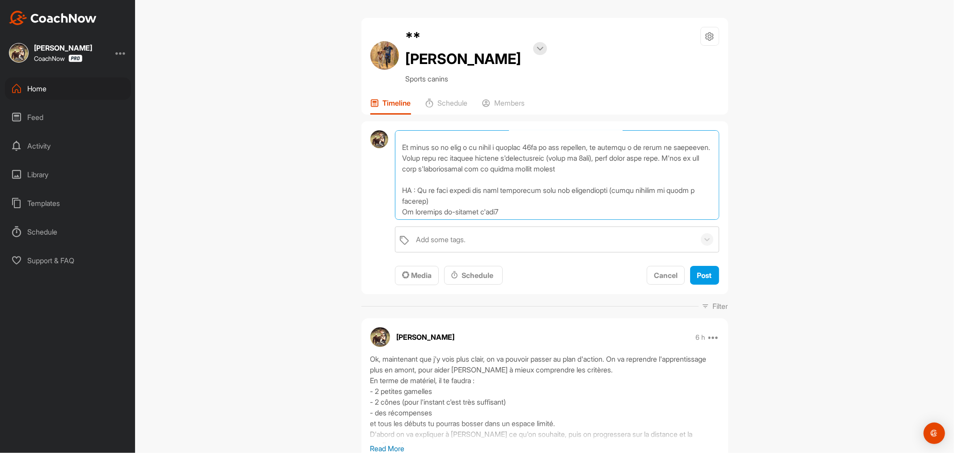
scroll to position [553, 0]
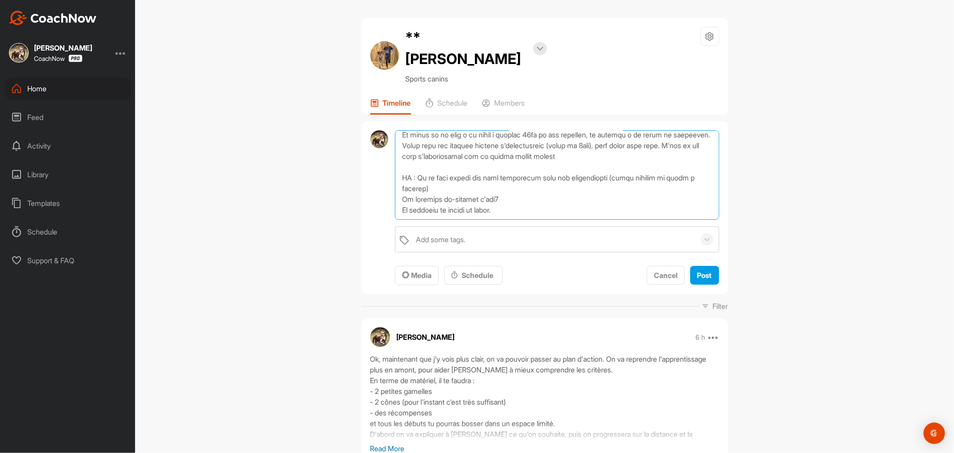
click at [468, 157] on textarea at bounding box center [557, 174] width 324 height 89
drag, startPoint x: 585, startPoint y: 167, endPoint x: 394, endPoint y: 156, distance: 191.0
click at [395, 156] on textarea at bounding box center [557, 174] width 324 height 89
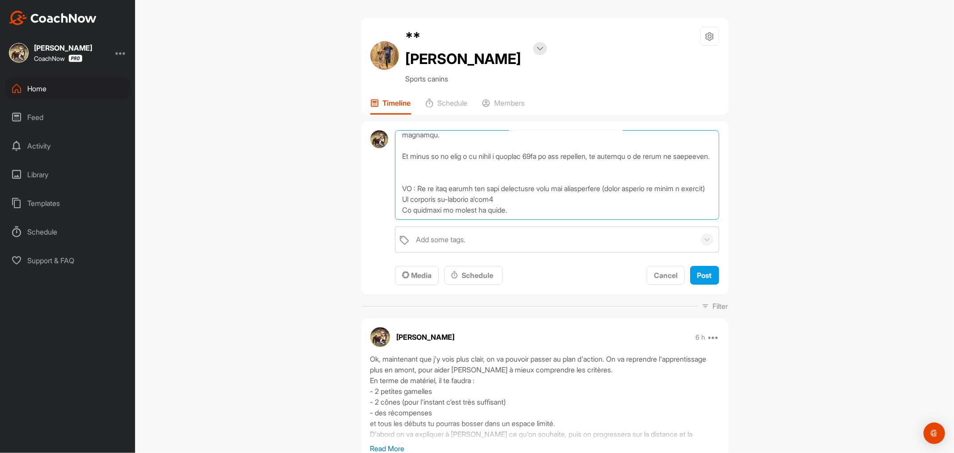
scroll to position [503, 0]
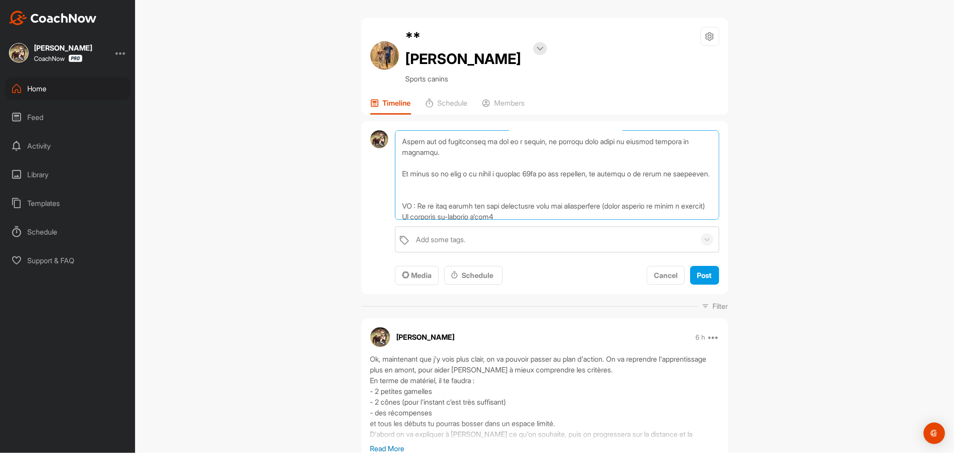
click at [399, 150] on textarea at bounding box center [557, 174] width 324 height 89
paste textarea "Etale bien tes courtes séances d'entrainement (moins de 3min), sans aller trop …"
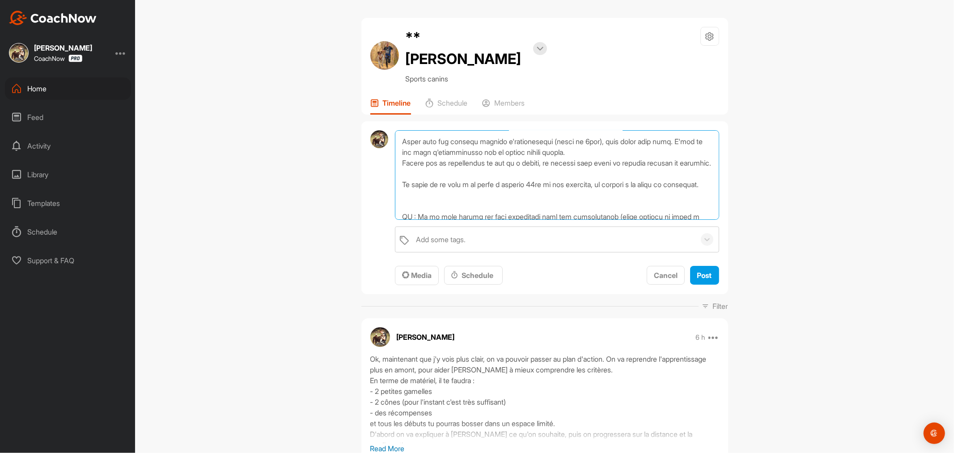
click at [502, 166] on textarea at bounding box center [557, 174] width 324 height 89
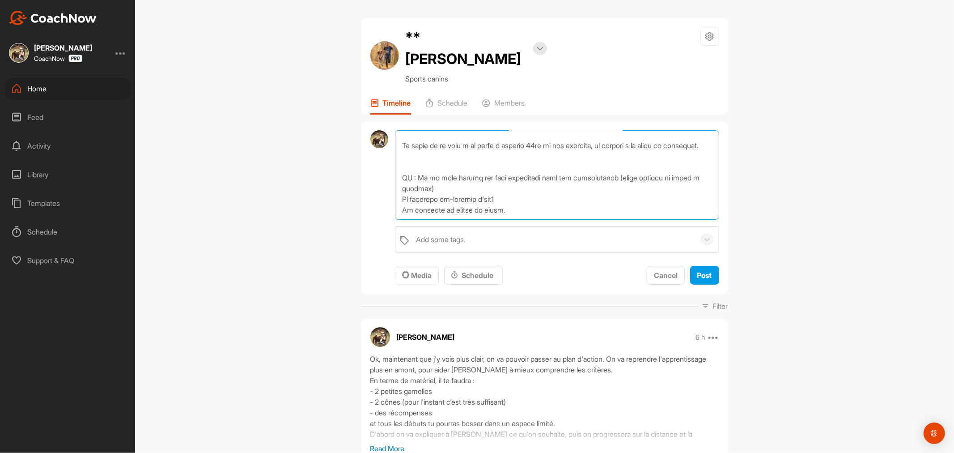
scroll to position [606, 0]
click at [551, 141] on textarea at bounding box center [557, 174] width 324 height 89
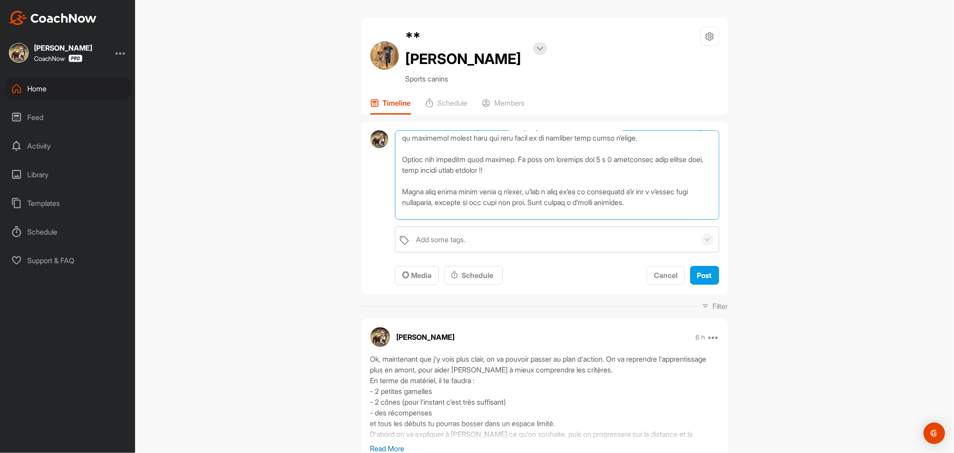
scroll to position [0, 0]
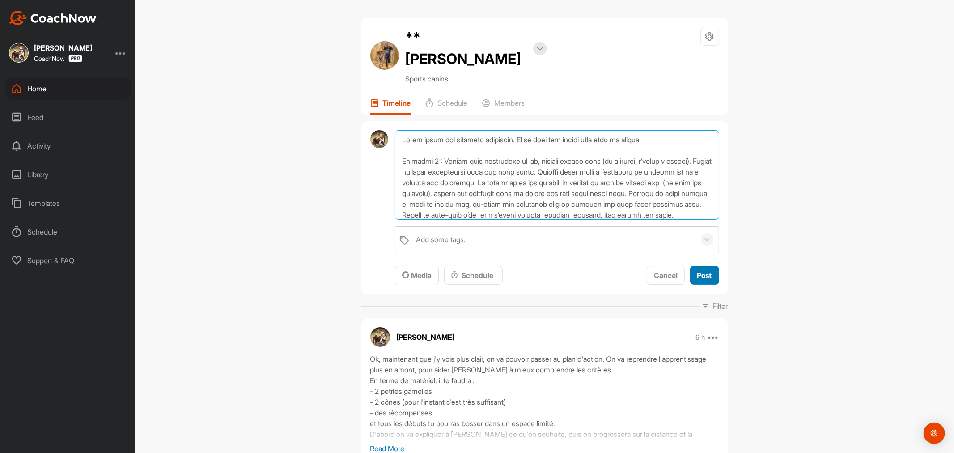
type textarea "Alors voici les premiers exercices. Je te mets des vidéos pour plus de détail. …"
click at [705, 271] on span "Post" at bounding box center [705, 275] width 15 height 9
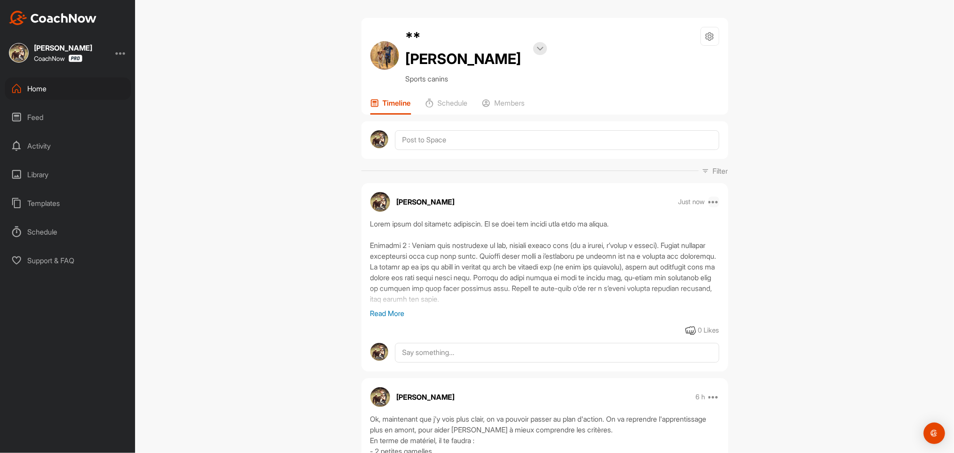
click at [710, 196] on icon at bounding box center [714, 201] width 11 height 11
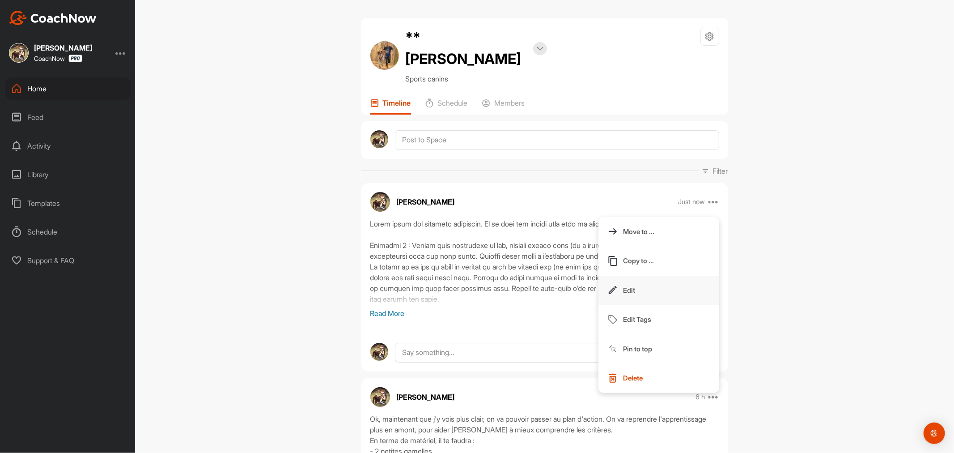
click at [624, 285] on p "Edit" at bounding box center [630, 289] width 12 height 9
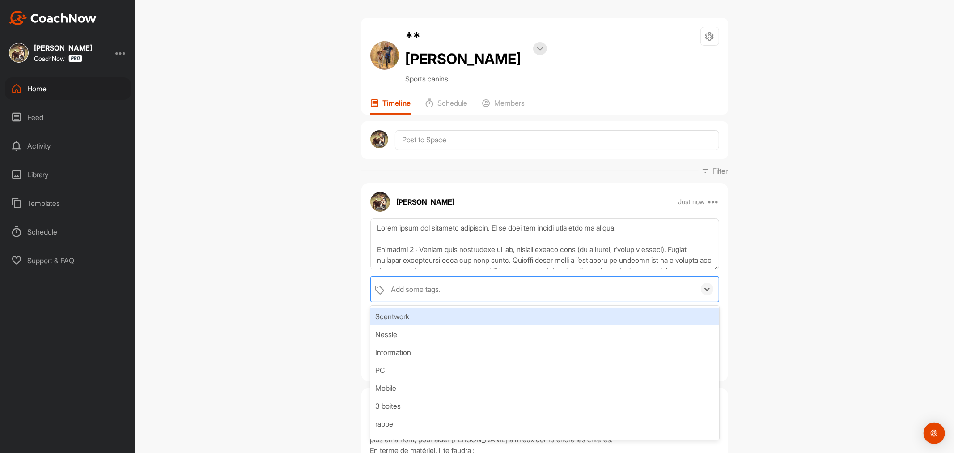
click at [533, 277] on div "Add some tags." at bounding box center [541, 289] width 309 height 25
type input "cont"
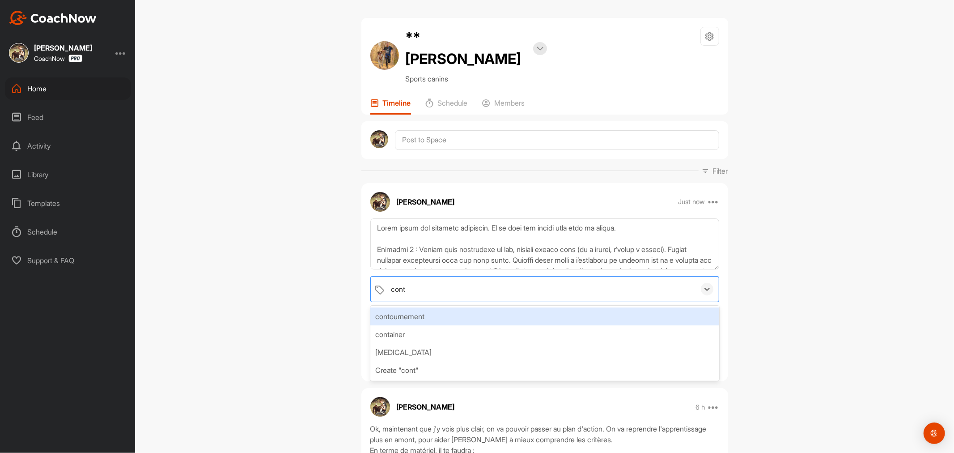
click at [528, 307] on div "contournement" at bounding box center [545, 316] width 349 height 18
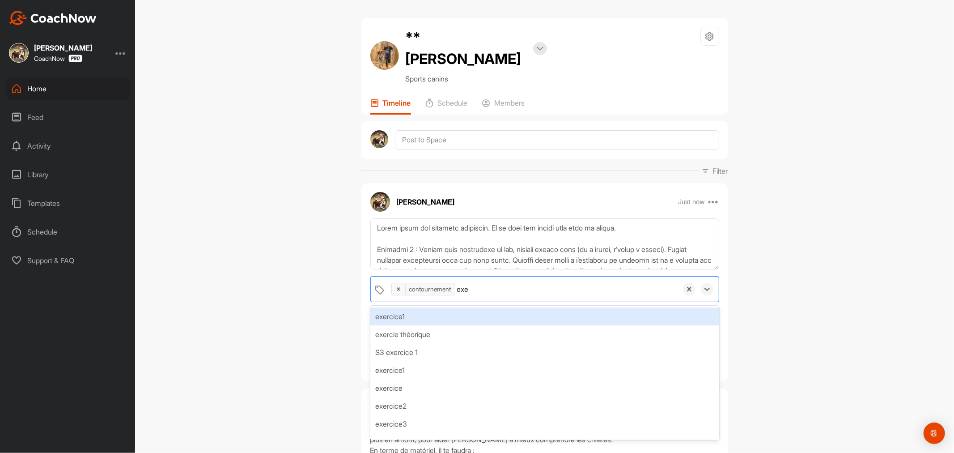
type input "exer"
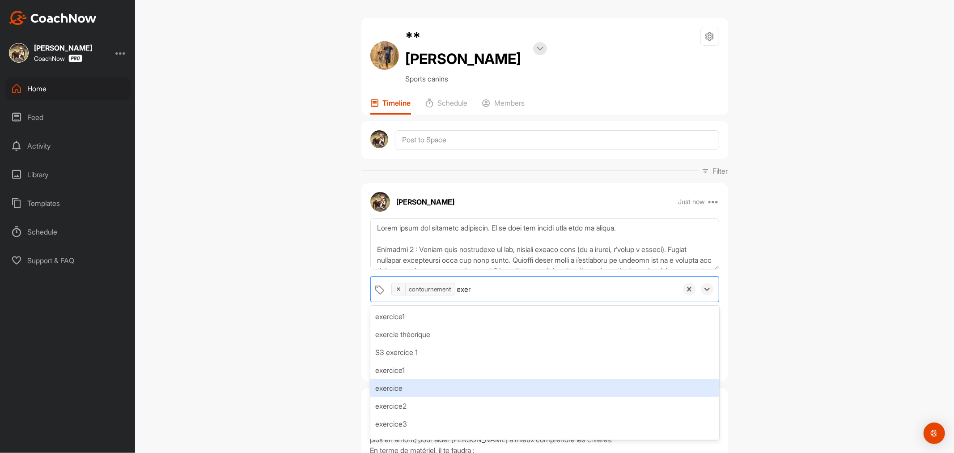
click at [467, 379] on div "exercice" at bounding box center [545, 388] width 349 height 18
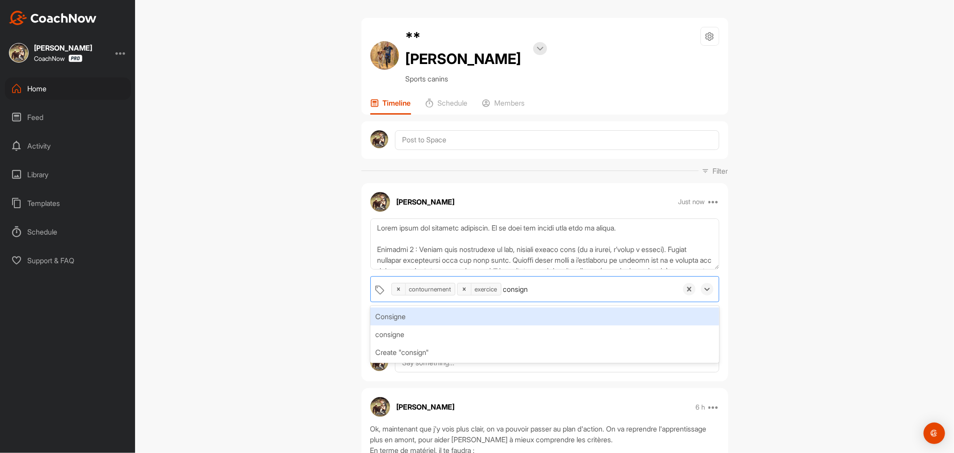
type input "consigne"
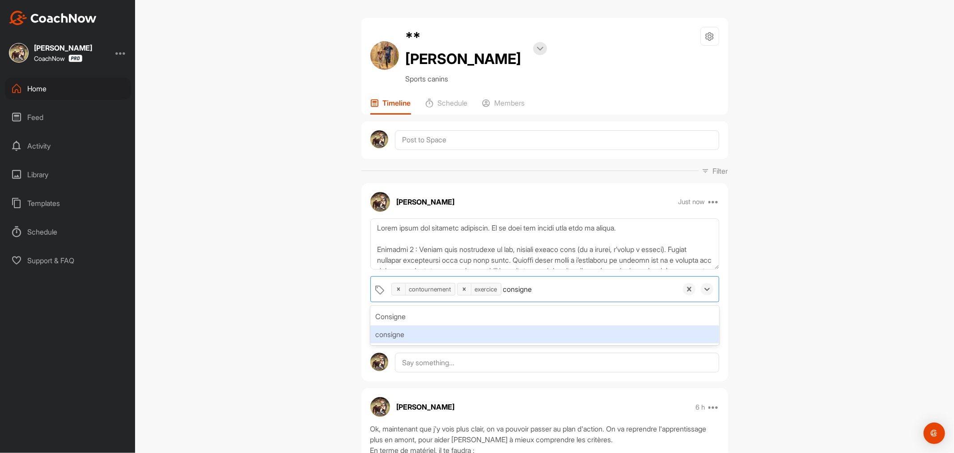
click at [409, 325] on div "consigne" at bounding box center [545, 334] width 349 height 18
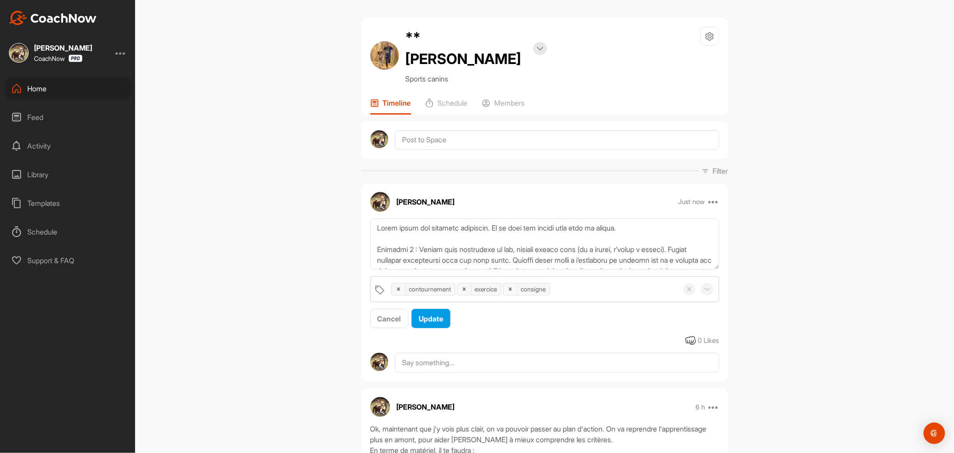
click at [781, 294] on div "**Romain Bookings Sports canins Space Settings Your Notifications Timeline Sche…" at bounding box center [544, 226] width 819 height 453
click at [428, 314] on span "Update" at bounding box center [431, 318] width 25 height 9
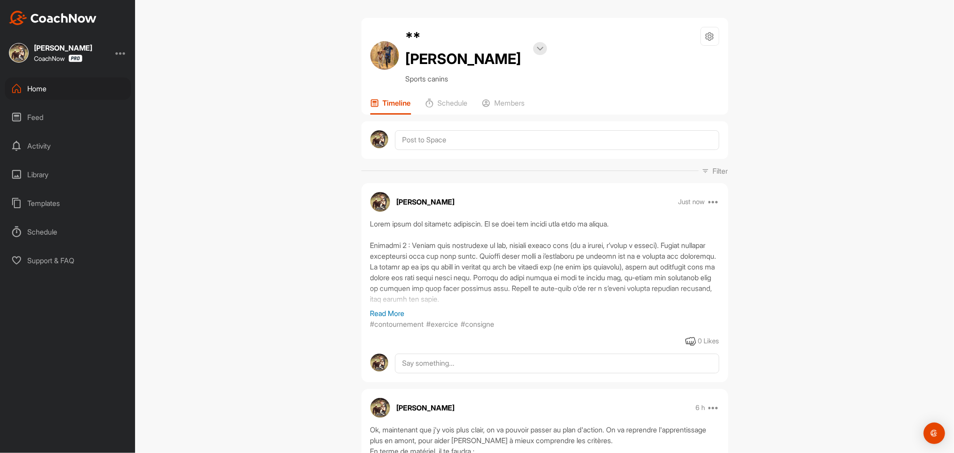
click at [489, 242] on div at bounding box center [545, 262] width 349 height 89
click at [711, 196] on icon at bounding box center [714, 201] width 11 height 11
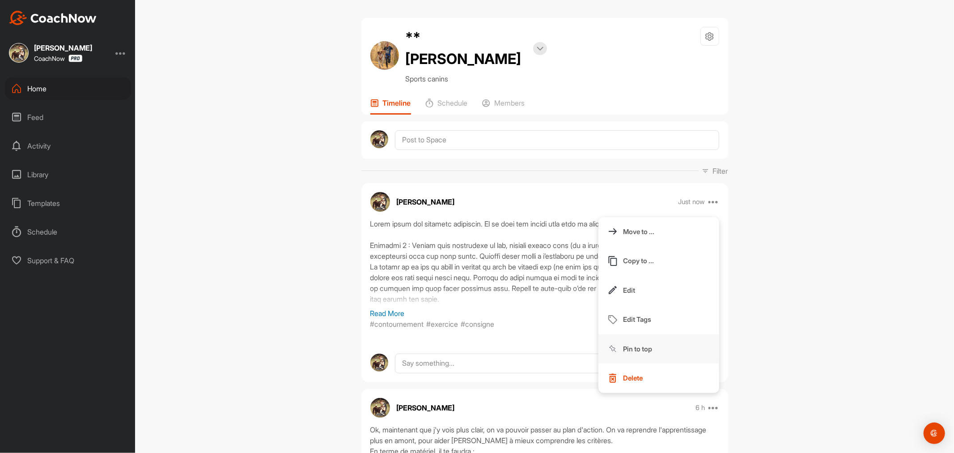
click at [629, 344] on p "Pin to top" at bounding box center [638, 348] width 29 height 9
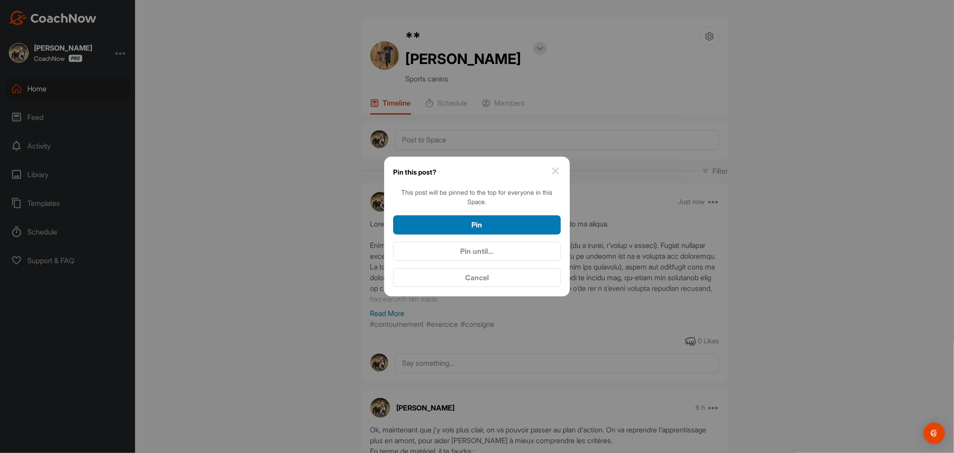
click at [512, 226] on div "Pin" at bounding box center [476, 224] width 153 height 11
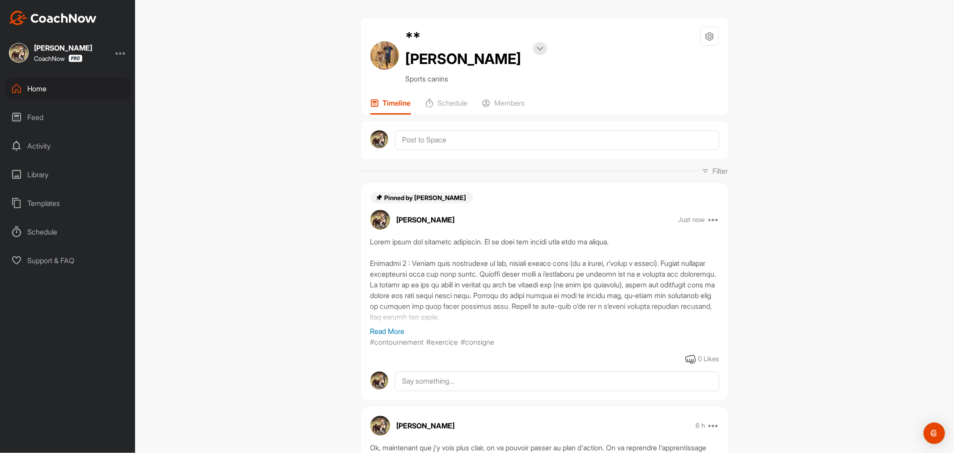
click at [395, 326] on p "Read More" at bounding box center [545, 331] width 349 height 11
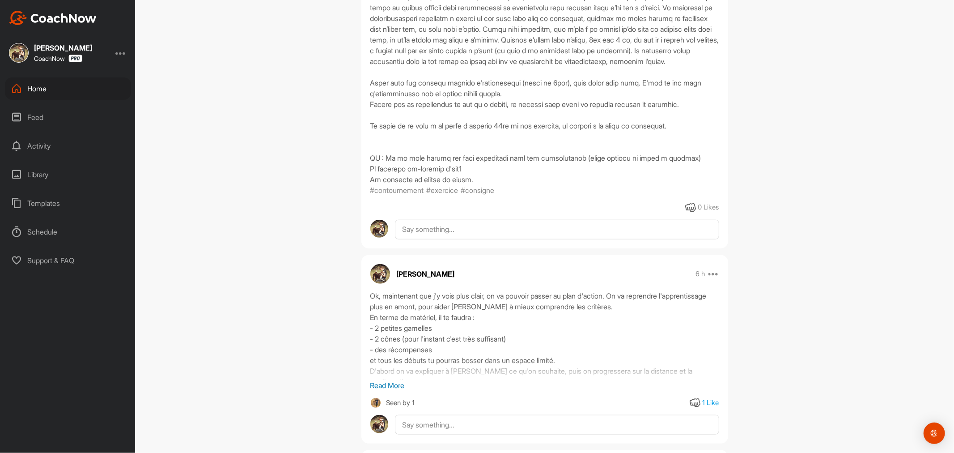
scroll to position [646, 0]
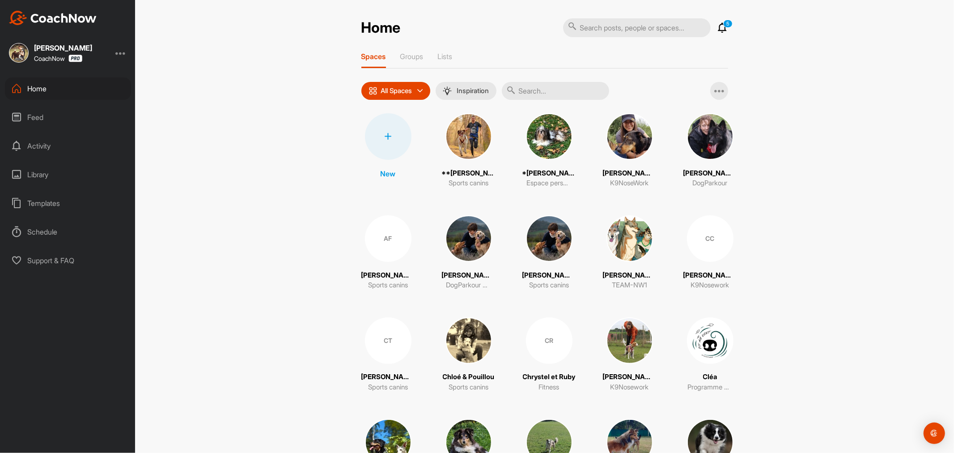
click at [41, 172] on div "Library" at bounding box center [68, 174] width 126 height 22
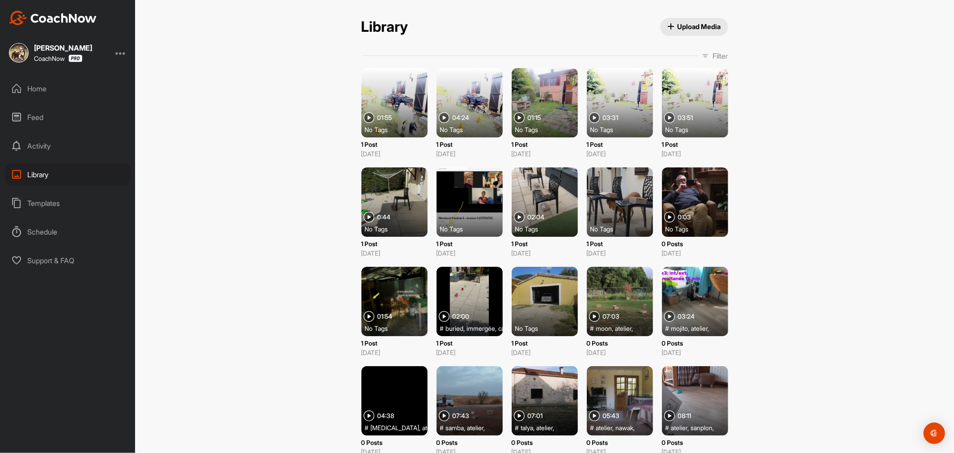
click at [713, 56] on p "Filter" at bounding box center [720, 56] width 15 height 11
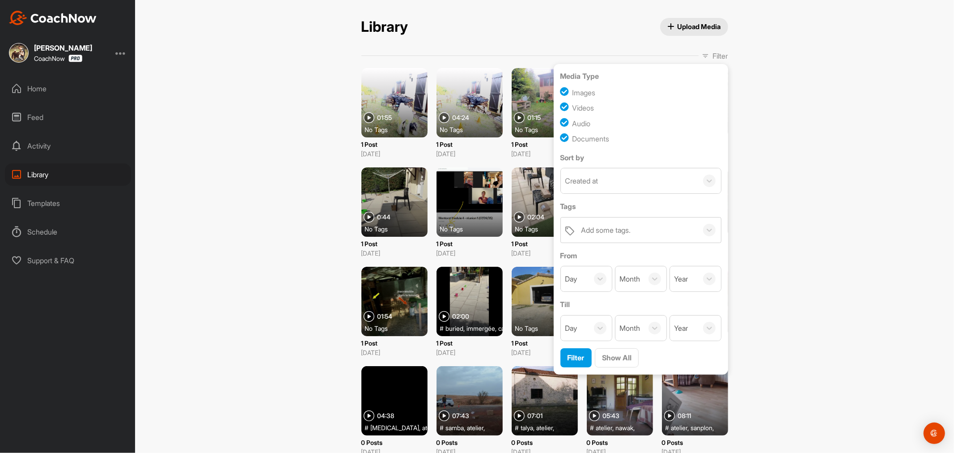
click at [713, 56] on p "Filter" at bounding box center [720, 56] width 15 height 11
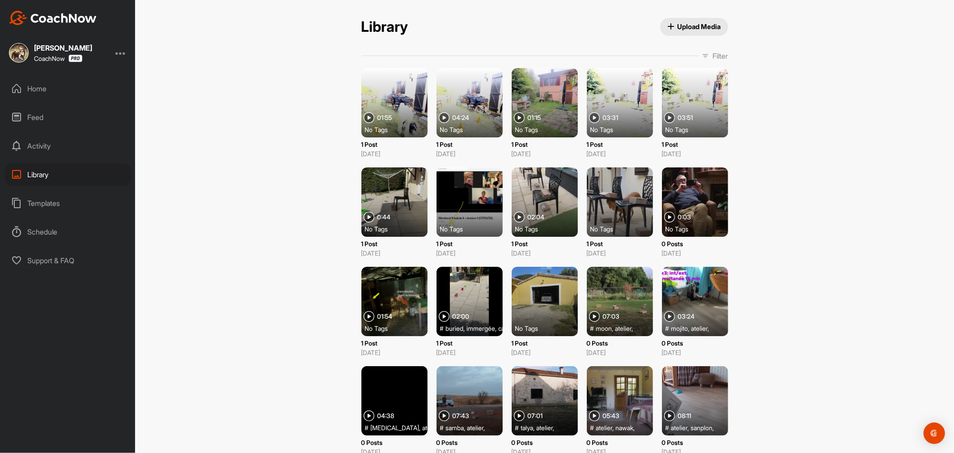
click at [707, 26] on span "Upload Media" at bounding box center [695, 26] width 54 height 9
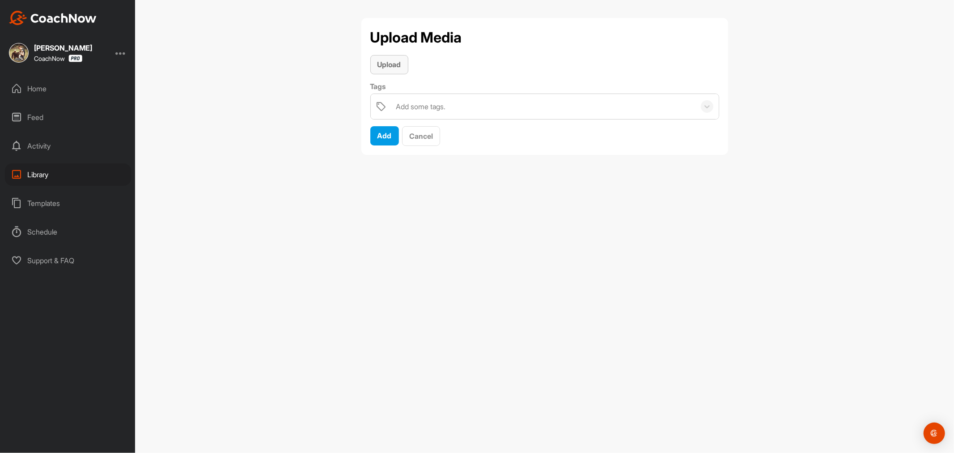
click at [392, 68] on span "Upload" at bounding box center [390, 64] width 24 height 9
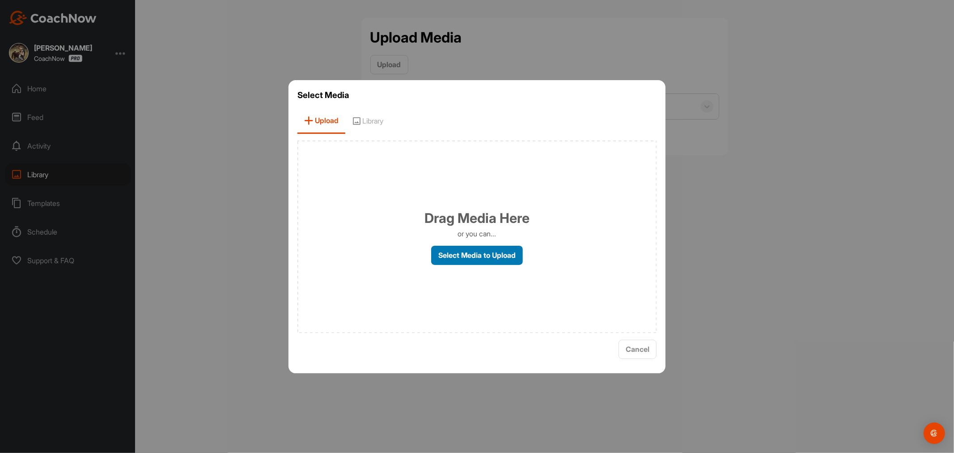
click at [485, 256] on label "Select Media to Upload" at bounding box center [477, 255] width 92 height 19
click at [0, 0] on input "Select Media to Upload" at bounding box center [0, 0] width 0 height 0
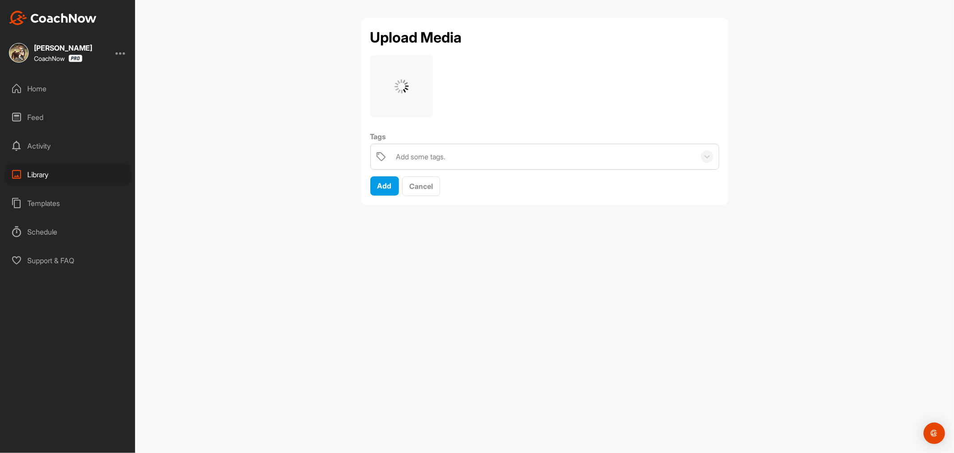
click at [459, 153] on div "Add some tags." at bounding box center [544, 156] width 304 height 25
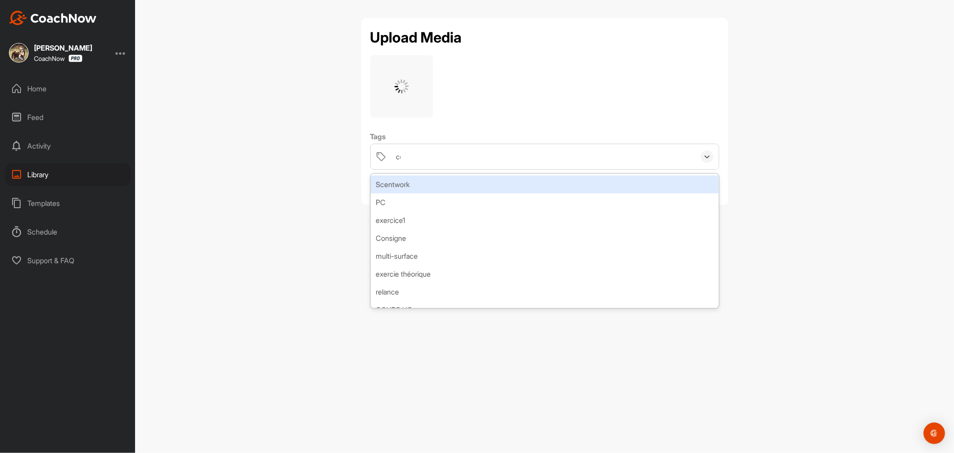
type input "con"
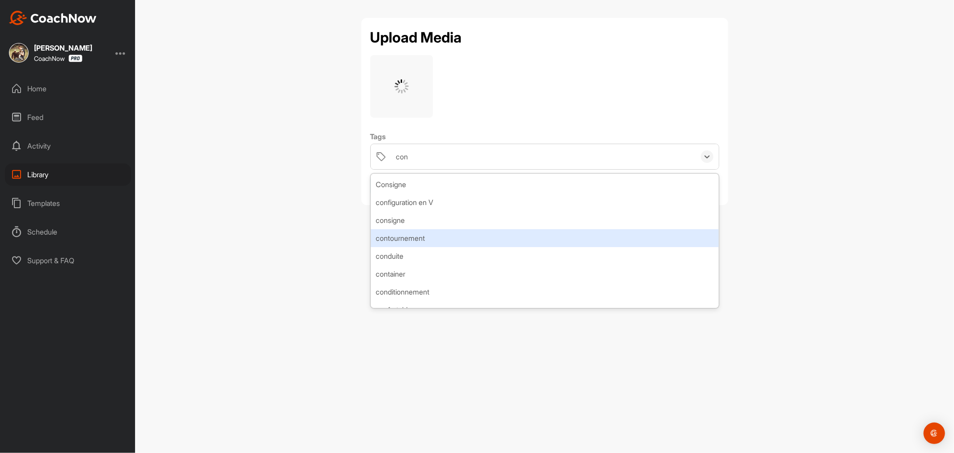
click at [422, 238] on div "contournement" at bounding box center [545, 238] width 348 height 18
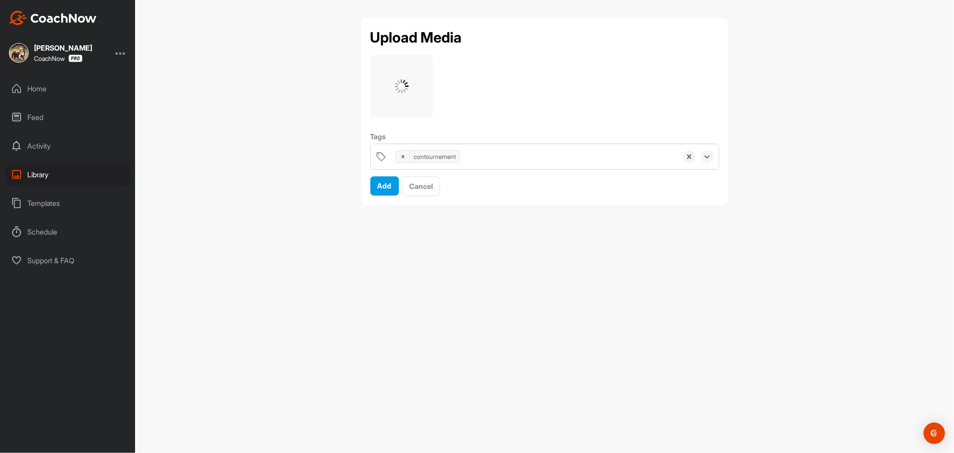
click at [475, 158] on div "contournement" at bounding box center [535, 156] width 286 height 25
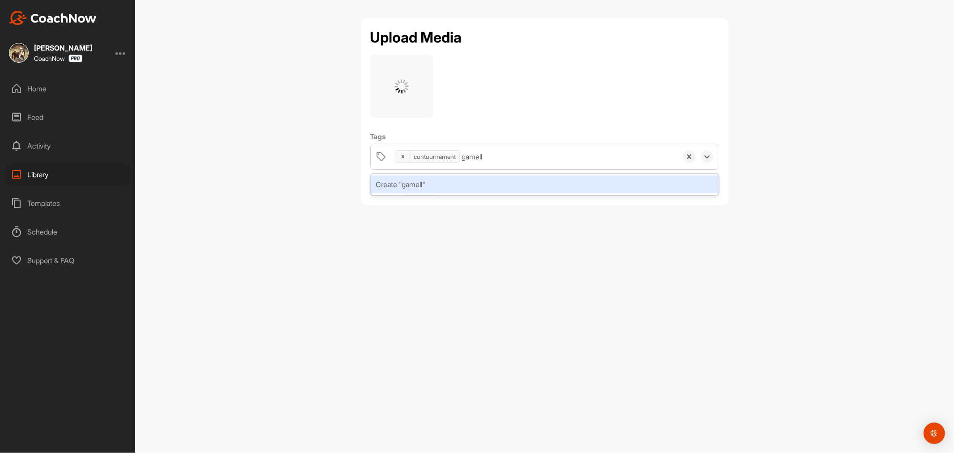
type input "gamelle"
click at [472, 186] on div "Create "gamelle"" at bounding box center [545, 184] width 348 height 18
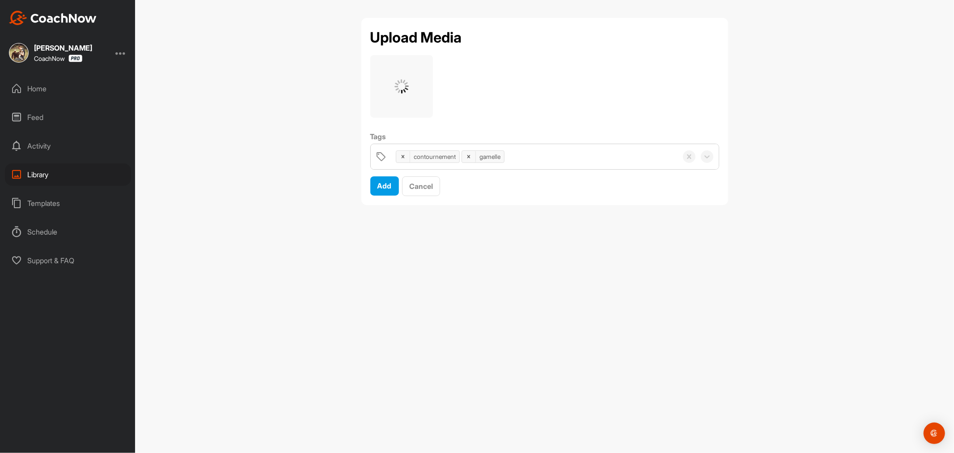
click at [548, 157] on div "contournement gamelle" at bounding box center [535, 156] width 286 height 25
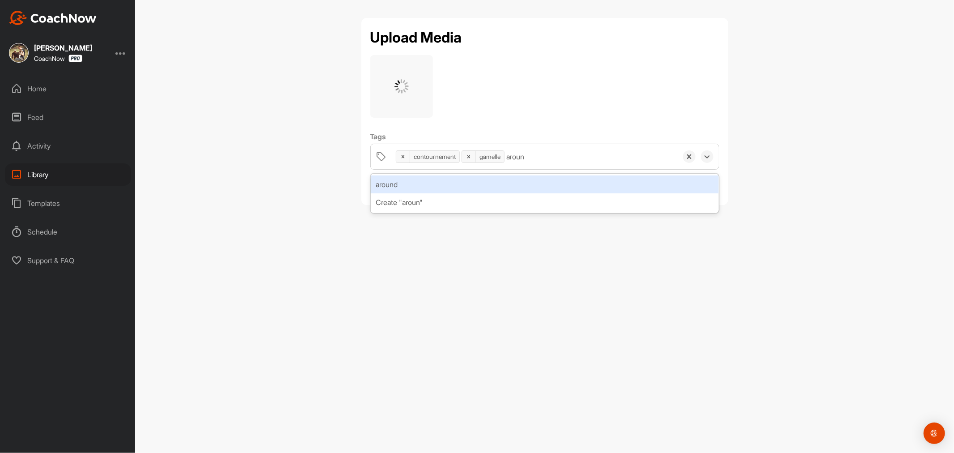
type input "around"
click at [541, 184] on div "around" at bounding box center [545, 184] width 348 height 18
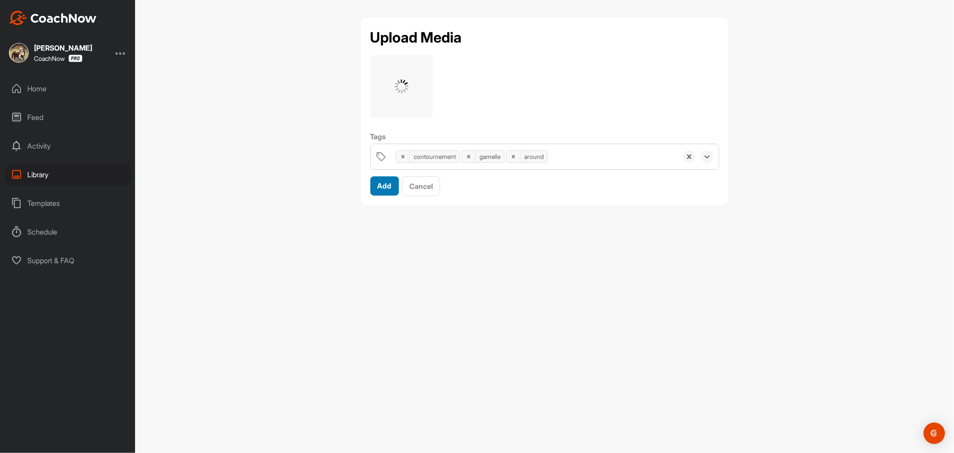
click at [390, 187] on span "Add" at bounding box center [385, 185] width 14 height 9
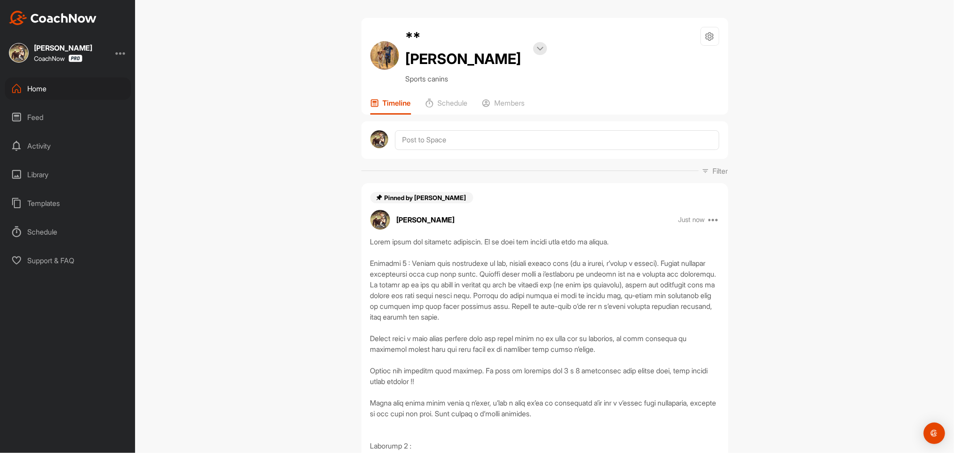
scroll to position [646, 0]
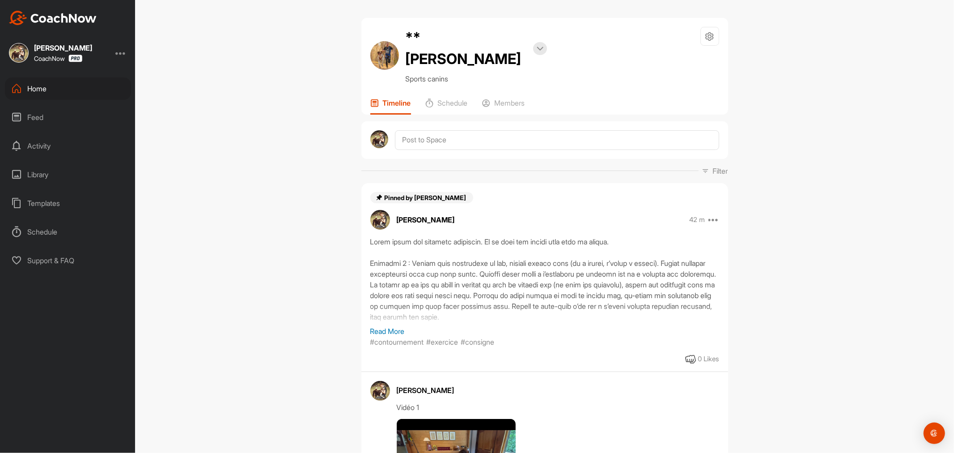
scroll to position [149, 0]
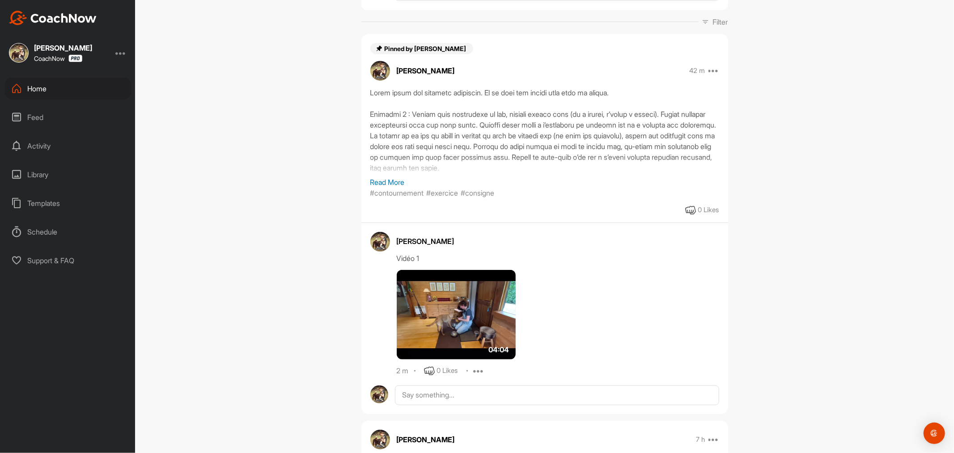
click at [476, 366] on icon at bounding box center [478, 371] width 11 height 11
click at [472, 396] on p "Edit" at bounding box center [478, 400] width 12 height 9
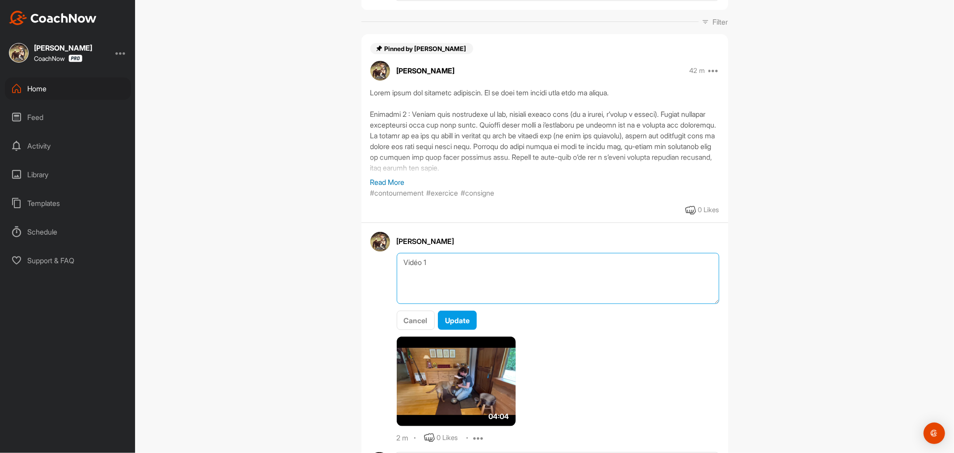
click at [498, 253] on textarea "Vidéo 1" at bounding box center [558, 278] width 323 height 51
type textarea "Vidéo 1 : le tout début du plan d'apprentissage (exercice 1)"
click at [466, 316] on span "Update" at bounding box center [457, 320] width 25 height 9
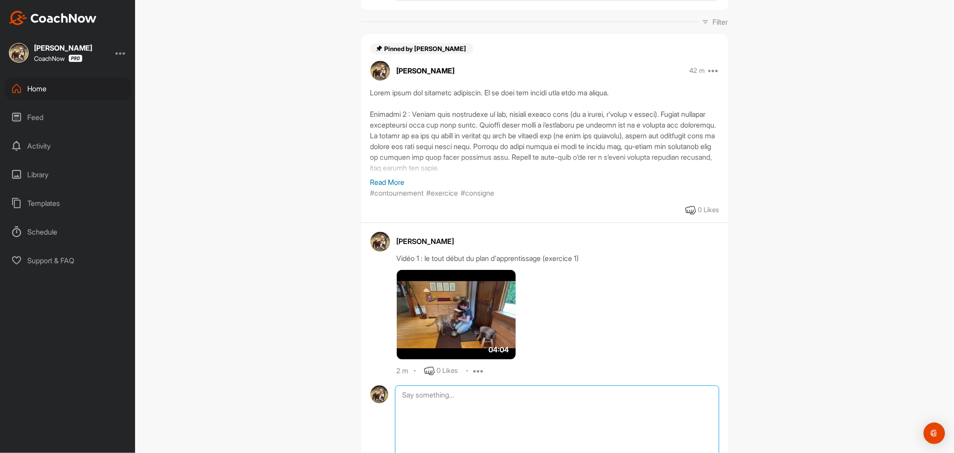
click at [461, 385] on textarea at bounding box center [557, 429] width 324 height 89
click at [379, 177] on p "Read More" at bounding box center [545, 182] width 349 height 11
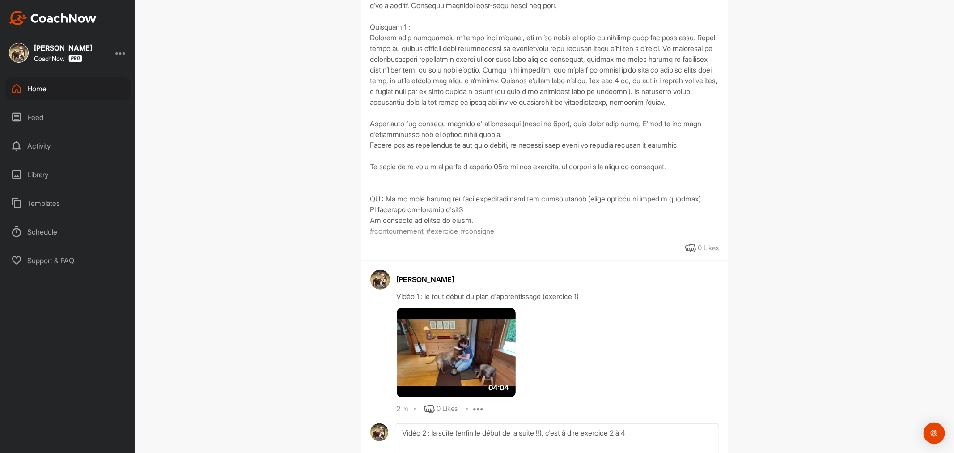
scroll to position [646, 0]
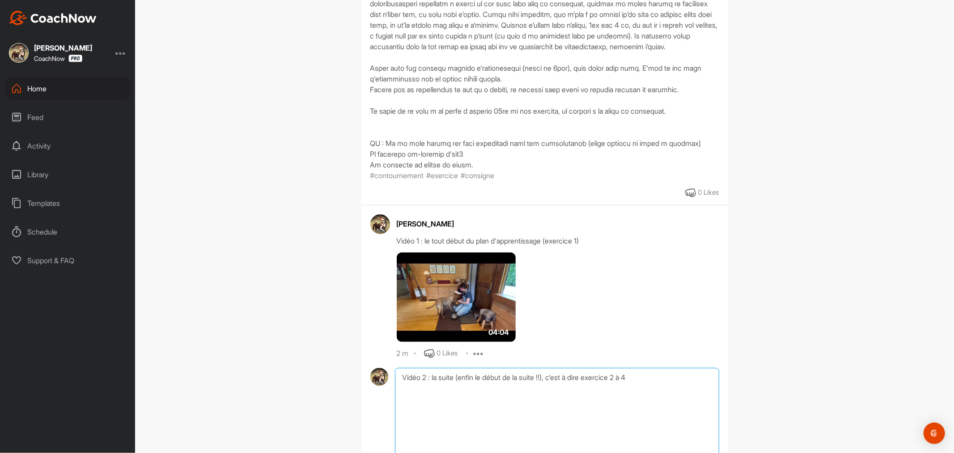
click at [665, 382] on textarea "Vidéo 2 : la suite (enfin le début de la suite !!), c'est à dire exercice 2 à 4" at bounding box center [557, 412] width 324 height 89
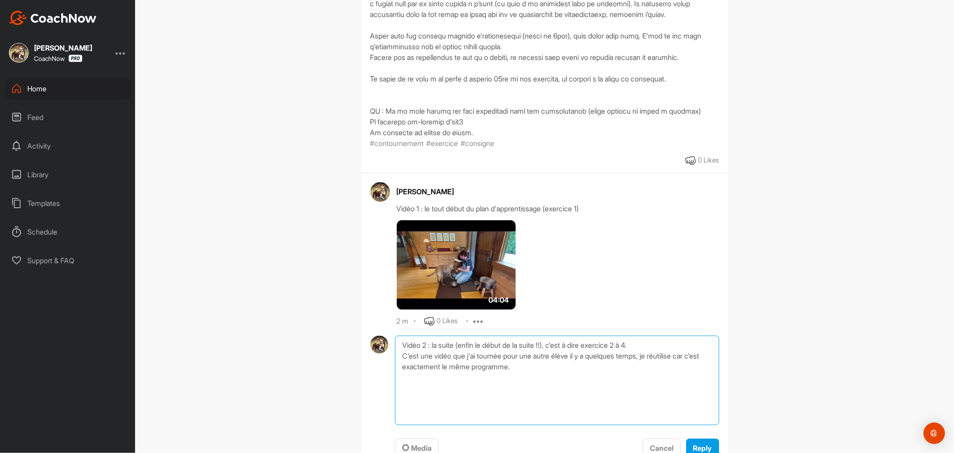
scroll to position [696, 0]
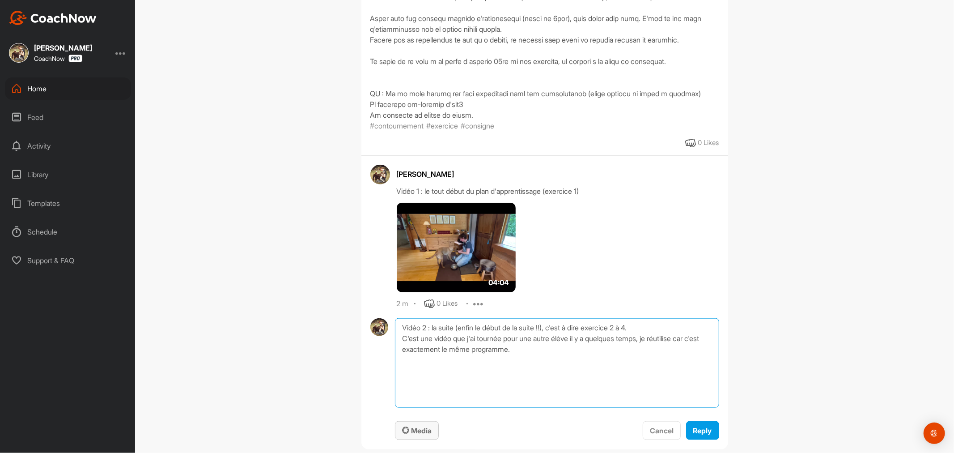
type textarea "Vidéo 2 : la suite (enfin le début de la suite !!), c'est à dire exercice 2 à 4…"
click at [413, 433] on span "Media" at bounding box center [417, 430] width 30 height 9
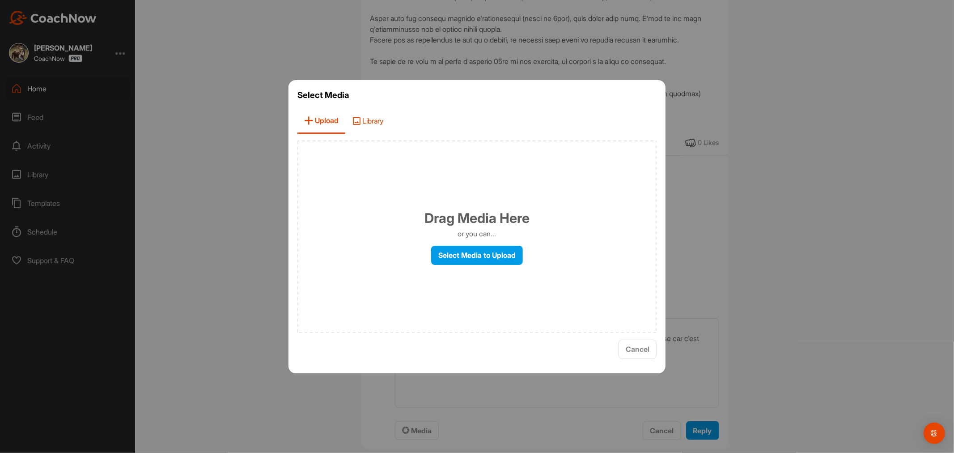
click at [371, 124] on span "Library" at bounding box center [367, 121] width 45 height 26
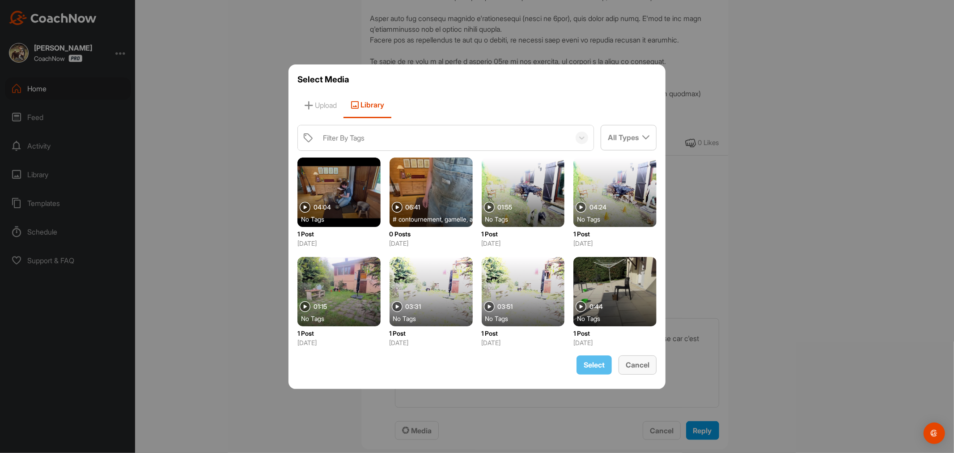
click at [652, 362] on button "Cancel" at bounding box center [638, 364] width 38 height 19
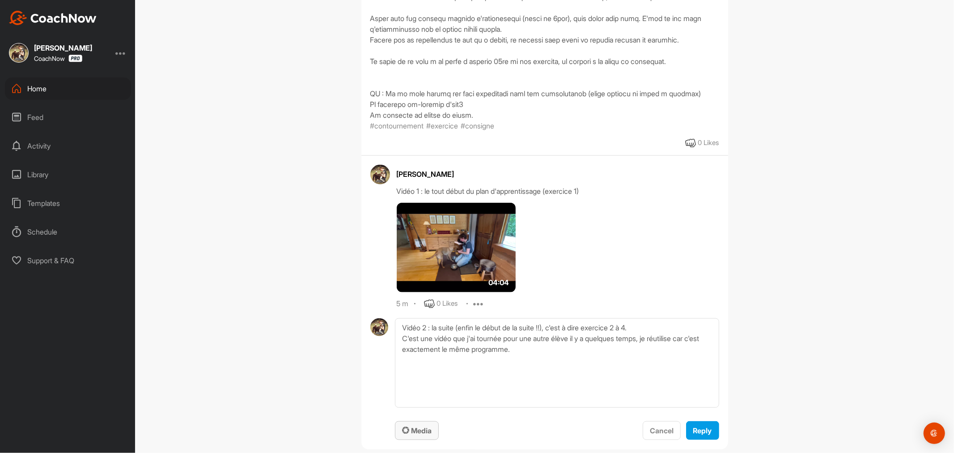
click at [413, 430] on span "Media" at bounding box center [417, 430] width 30 height 9
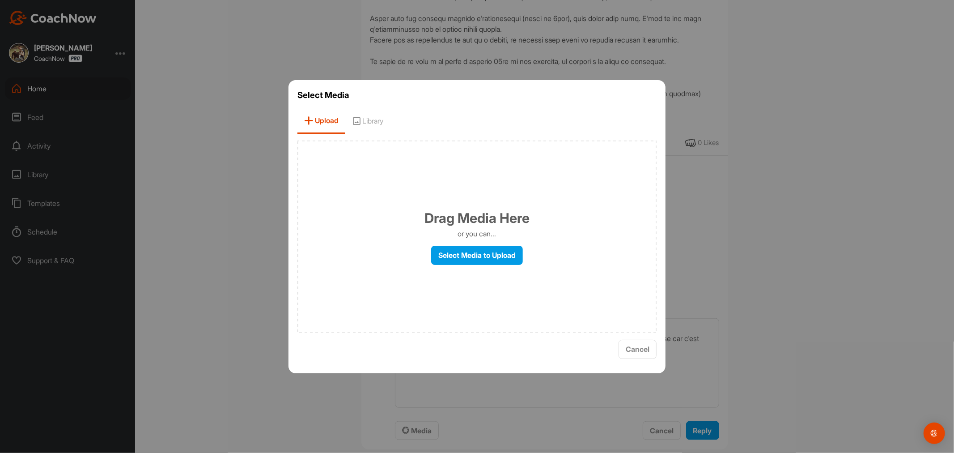
click at [373, 122] on span "Library" at bounding box center [367, 121] width 45 height 26
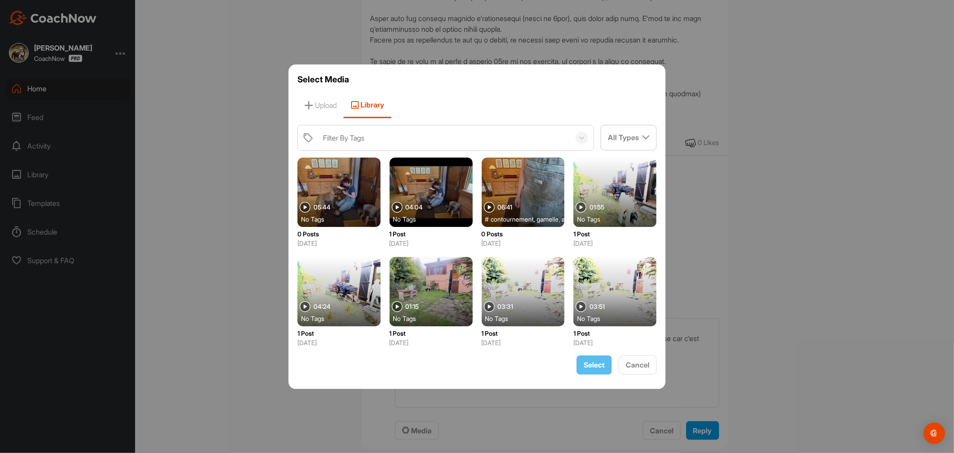
click at [334, 189] on div at bounding box center [339, 192] width 83 height 69
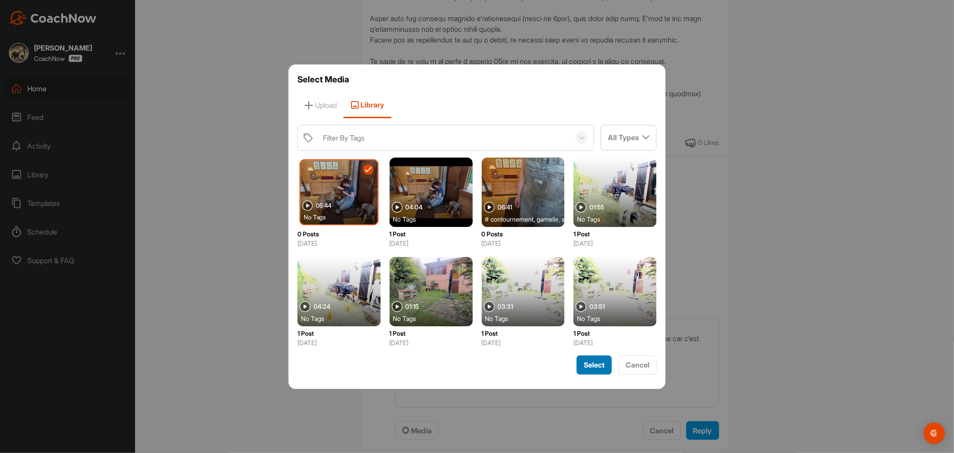
click at [601, 364] on span "Select" at bounding box center [594, 364] width 21 height 9
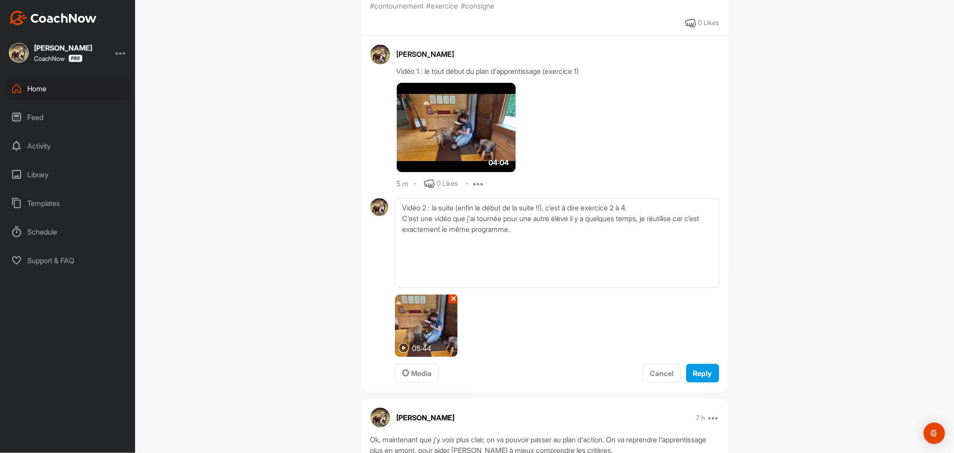
scroll to position [845, 0]
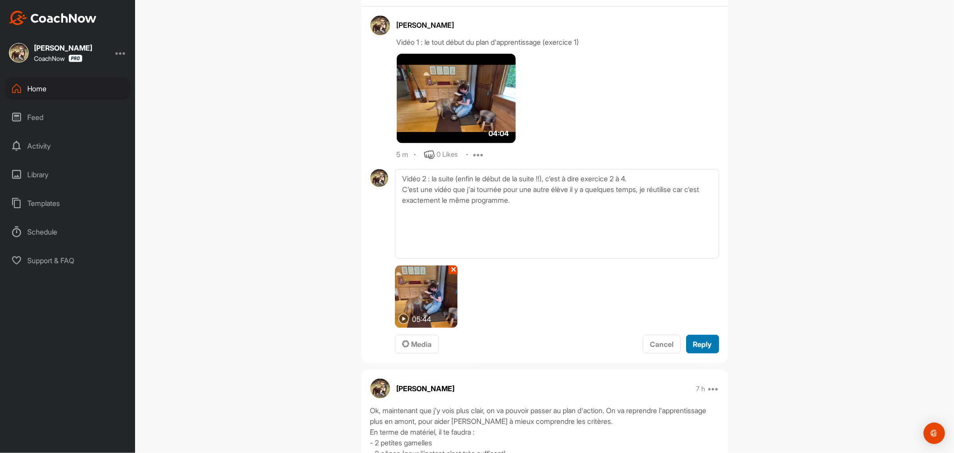
click at [697, 345] on span "Reply" at bounding box center [703, 344] width 19 height 9
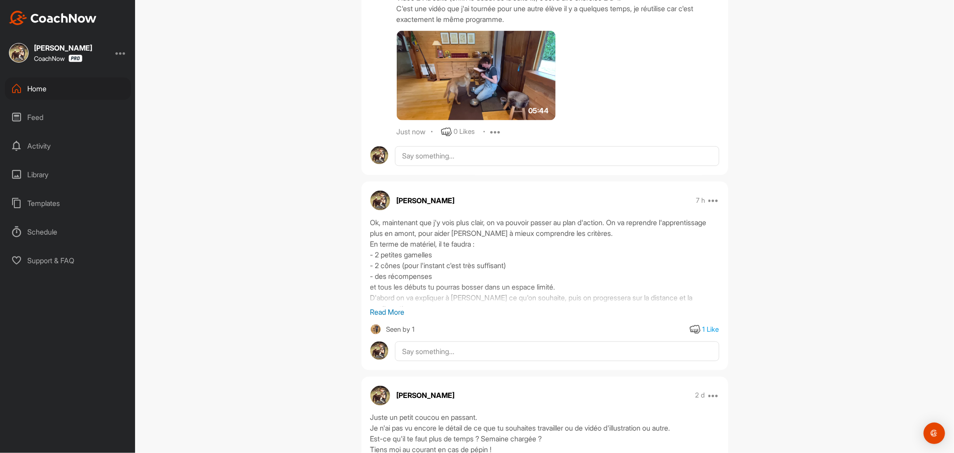
scroll to position [1044, 0]
click at [385, 308] on p "Read More" at bounding box center [545, 310] width 349 height 11
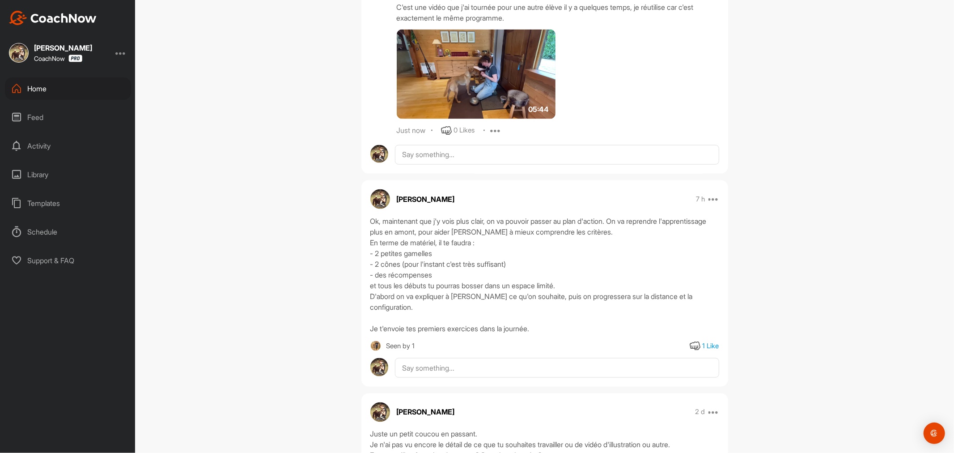
click at [409, 260] on div "Ok, maintenant que j'y vois plus clair, on va pouvoir passer au plan d'action. …" at bounding box center [545, 275] width 349 height 118
click at [542, 281] on div "Ok, maintenant que j'y vois plus clair, on va pouvoir passer au plan d'action. …" at bounding box center [545, 275] width 349 height 118
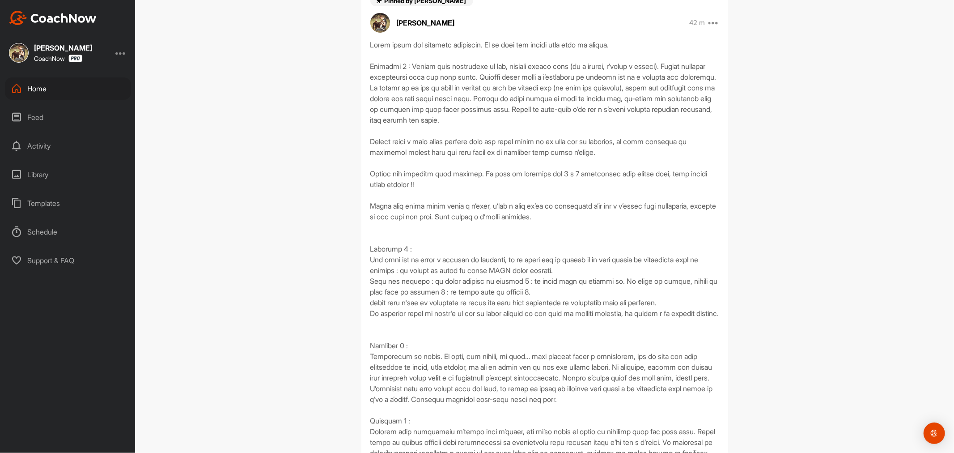
scroll to position [0, 0]
